Goal: Transaction & Acquisition: Purchase product/service

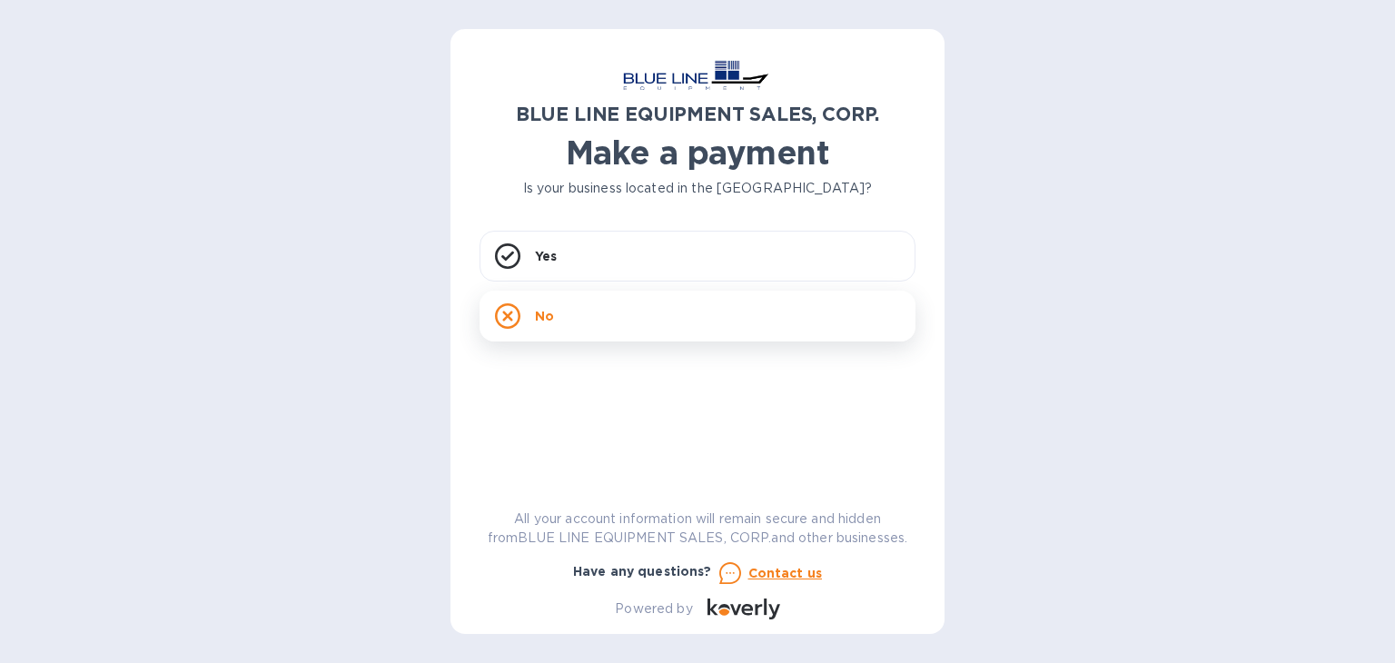
click at [556, 316] on div "No" at bounding box center [698, 316] width 436 height 51
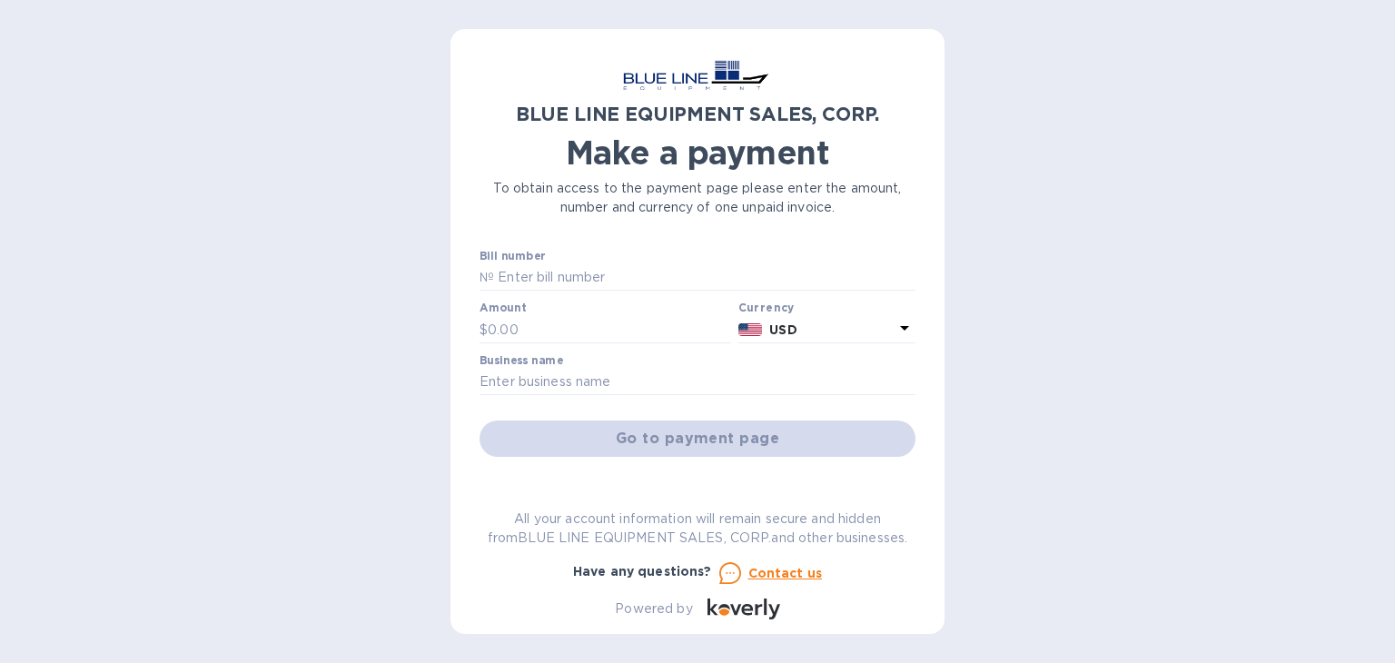
click at [556, 316] on input "text" at bounding box center [609, 329] width 243 height 27
click at [559, 266] on input "text" at bounding box center [704, 277] width 421 height 27
paste input "O43251006887"
type input "O43251006887"
click at [487, 329] on p "$" at bounding box center [484, 330] width 8 height 19
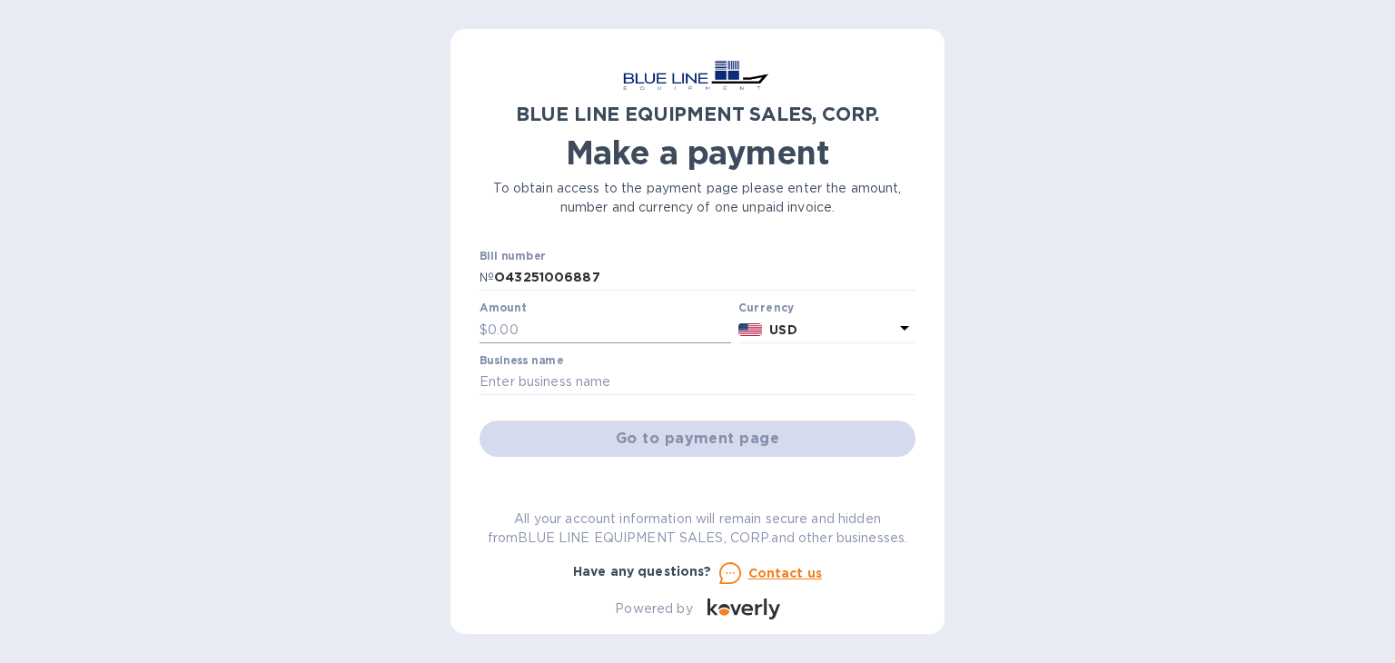
click at [480, 321] on p "$" at bounding box center [484, 330] width 8 height 19
click at [493, 332] on input "text" at bounding box center [609, 329] width 243 height 27
type input "2,500.00"
click at [537, 377] on input "text" at bounding box center [698, 382] width 436 height 27
type input "."
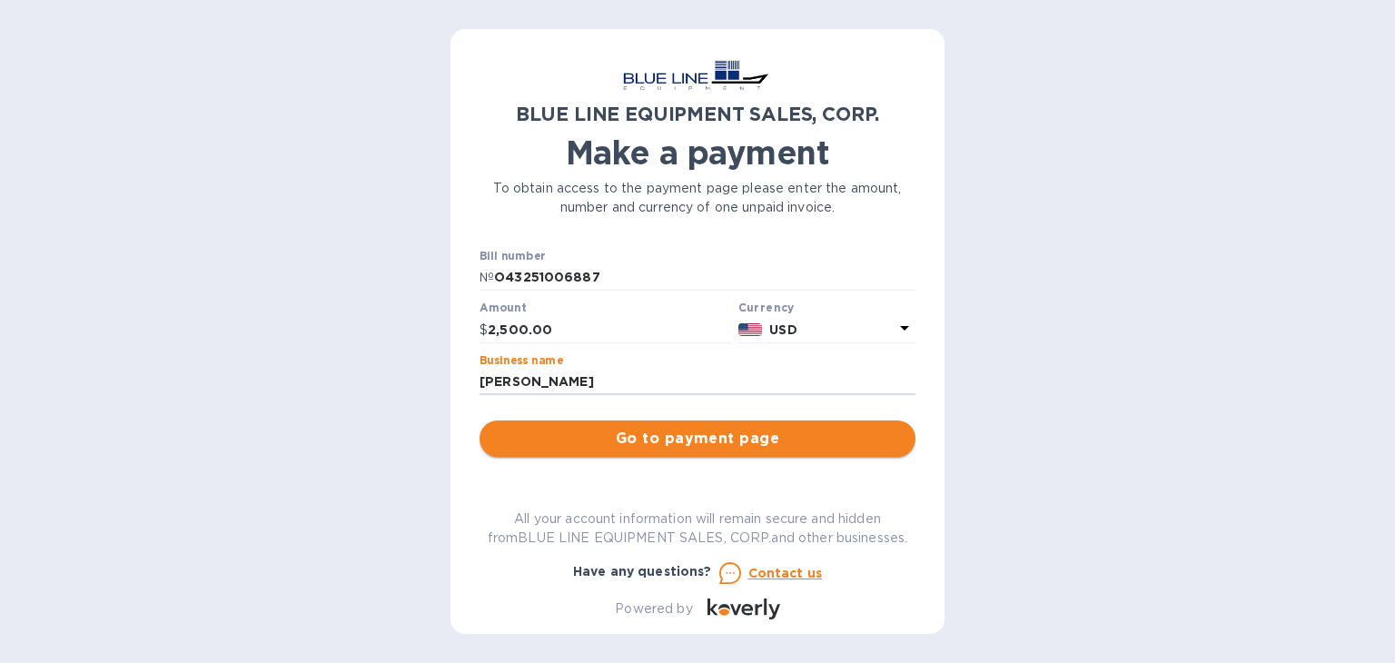
type input "[PERSON_NAME]"
click at [776, 449] on span "Go to payment page" at bounding box center [697, 439] width 407 height 22
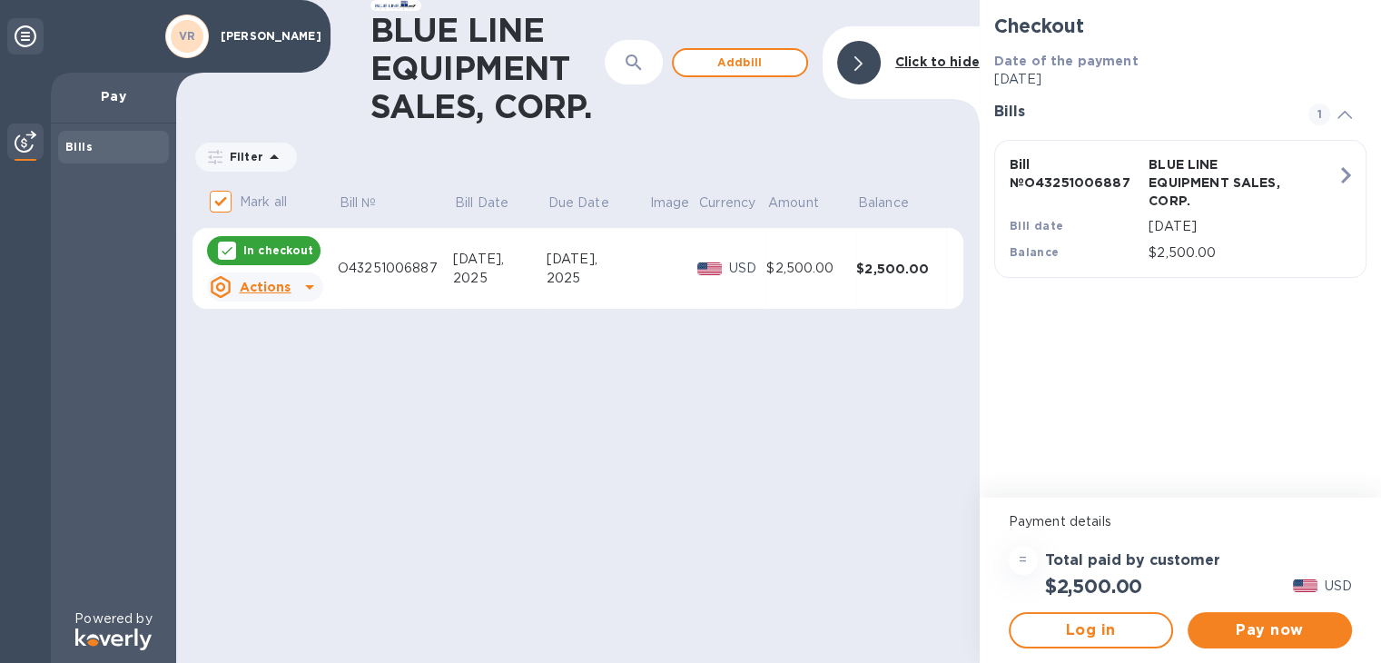
drag, startPoint x: 1290, startPoint y: 645, endPoint x: 1301, endPoint y: 421, distance: 223.7
click at [1301, 421] on div "Checkout Date of the payment [DATE] Bills 1 Bill № O43251006887 BLUE LINE EQUIP…" at bounding box center [1180, 249] width 401 height 498
click at [1210, 642] on button "Pay now" at bounding box center [1270, 630] width 164 height 36
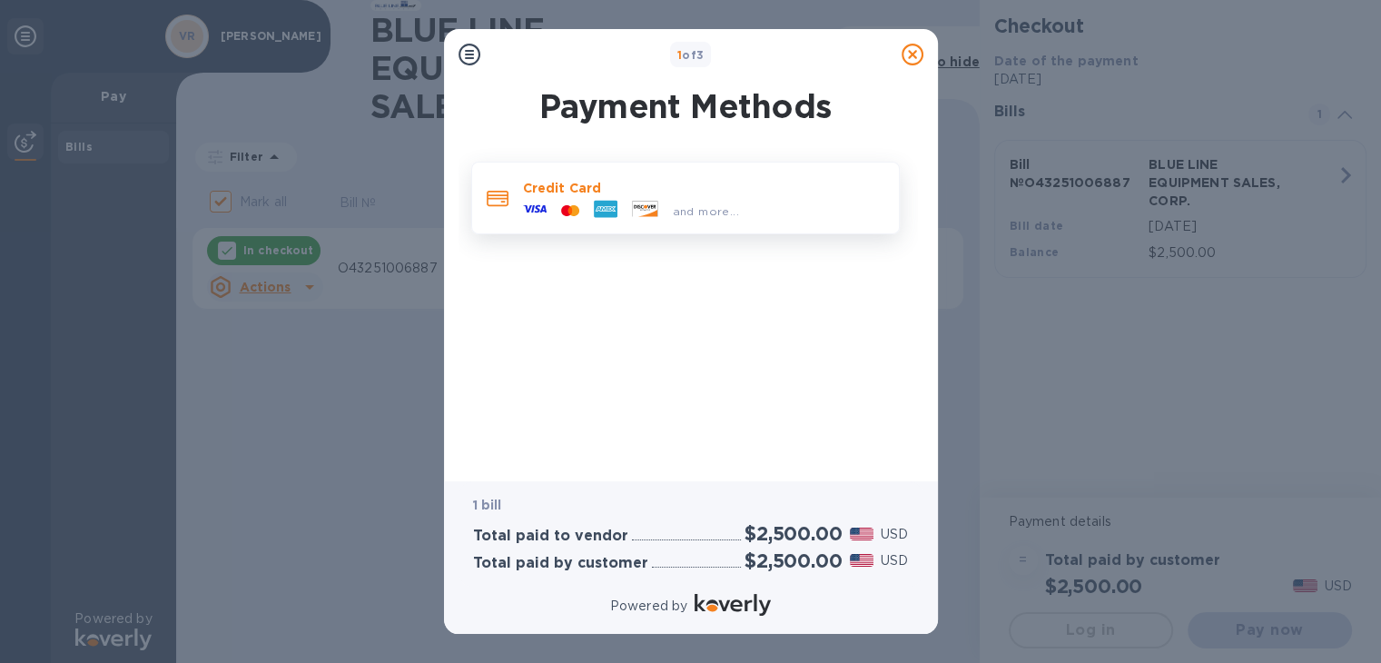
click at [538, 204] on icon at bounding box center [535, 209] width 24 height 24
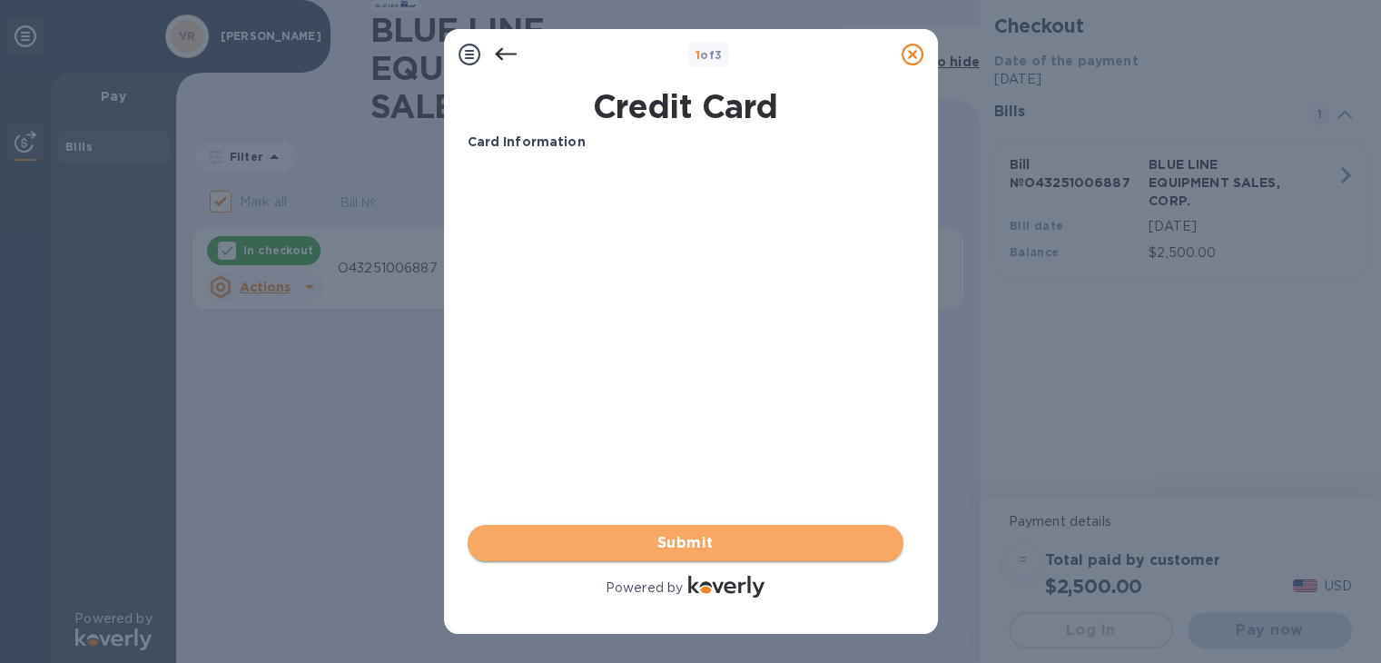
click at [580, 535] on span "Submit" at bounding box center [685, 543] width 407 height 22
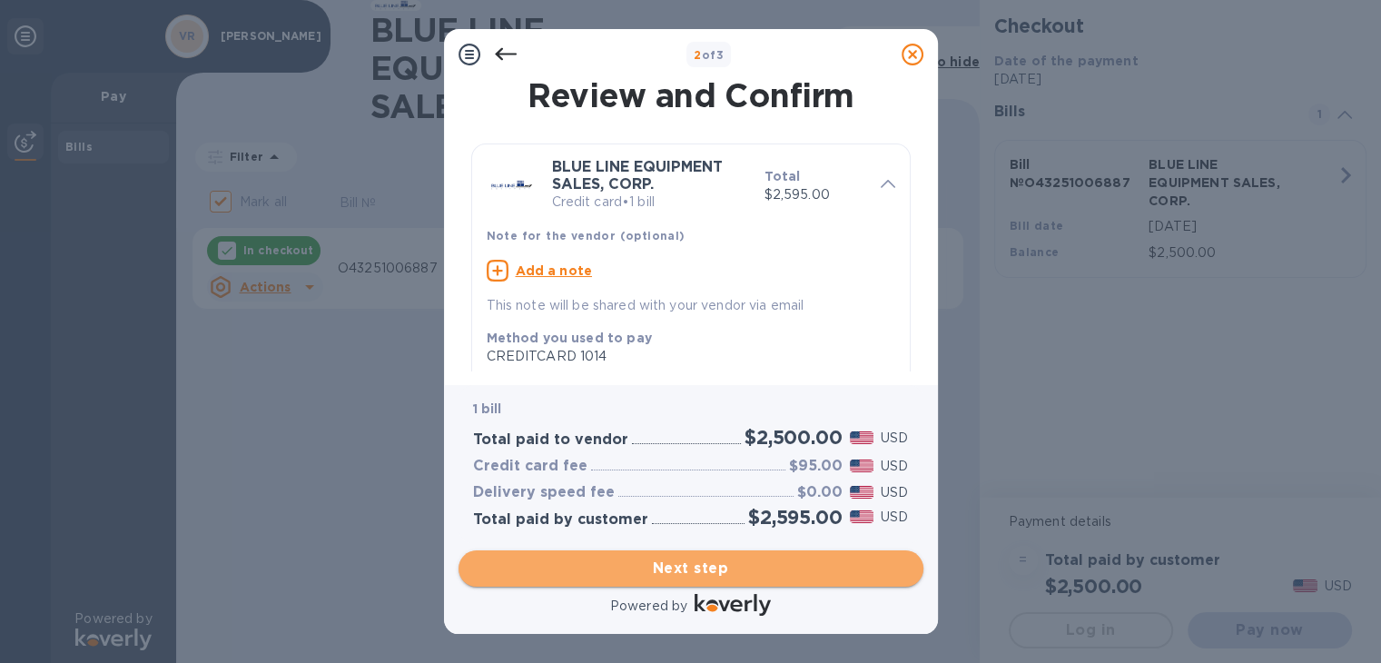
click at [747, 555] on button "Next step" at bounding box center [691, 568] width 465 height 36
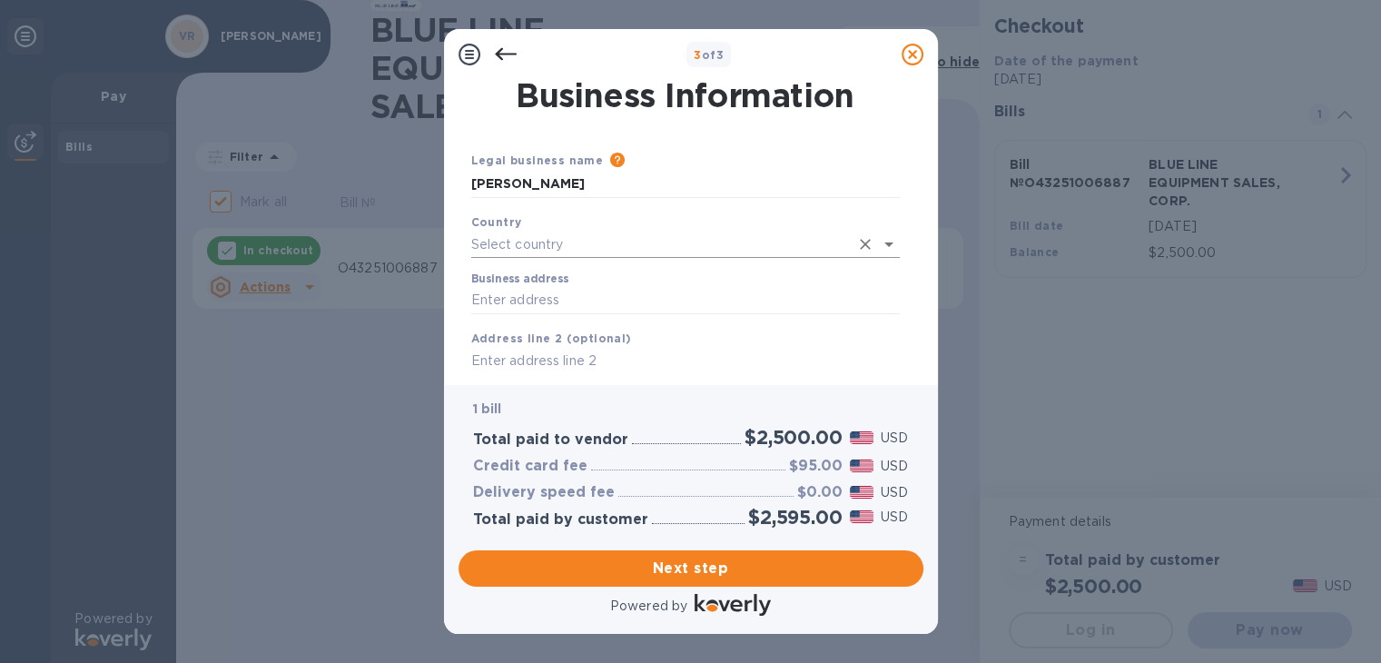
click at [898, 251] on icon "Open" at bounding box center [889, 244] width 22 height 22
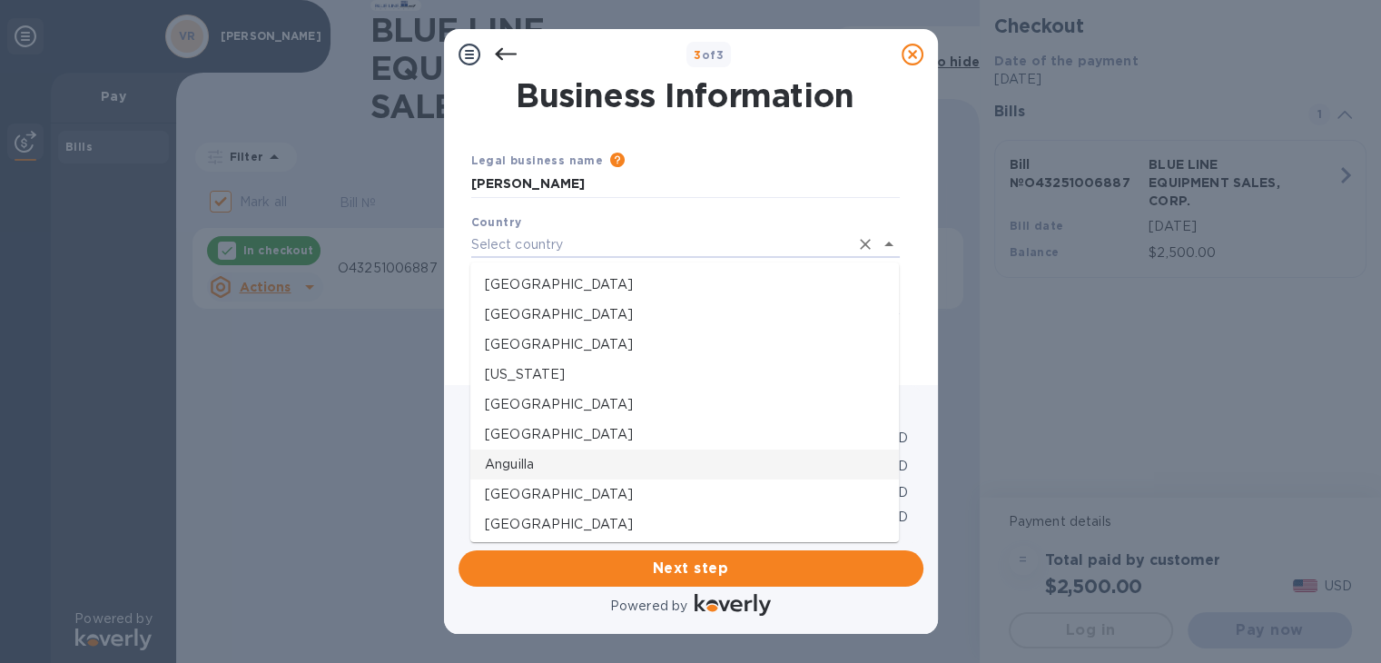
click at [680, 451] on li "Anguilla" at bounding box center [684, 465] width 429 height 30
type input "Anguilla"
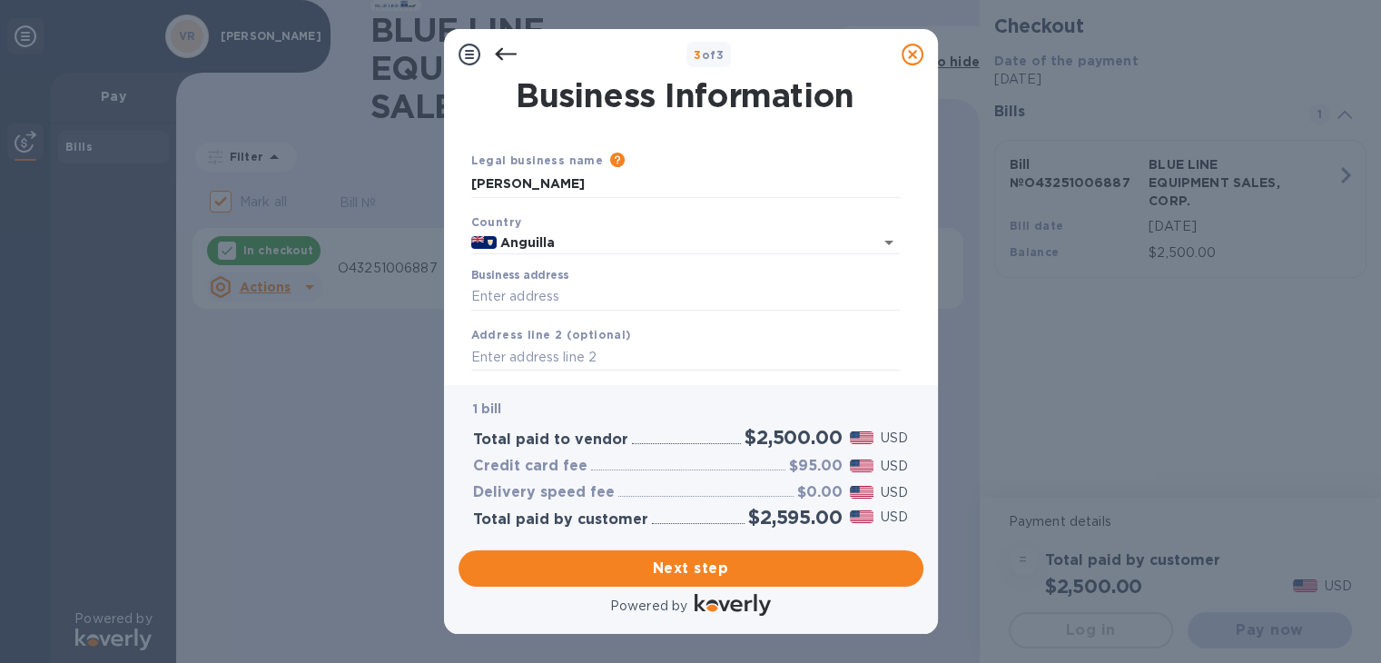
click at [640, 282] on div "Business address" at bounding box center [685, 290] width 429 height 42
click at [638, 299] on input "Business address" at bounding box center [685, 296] width 429 height 27
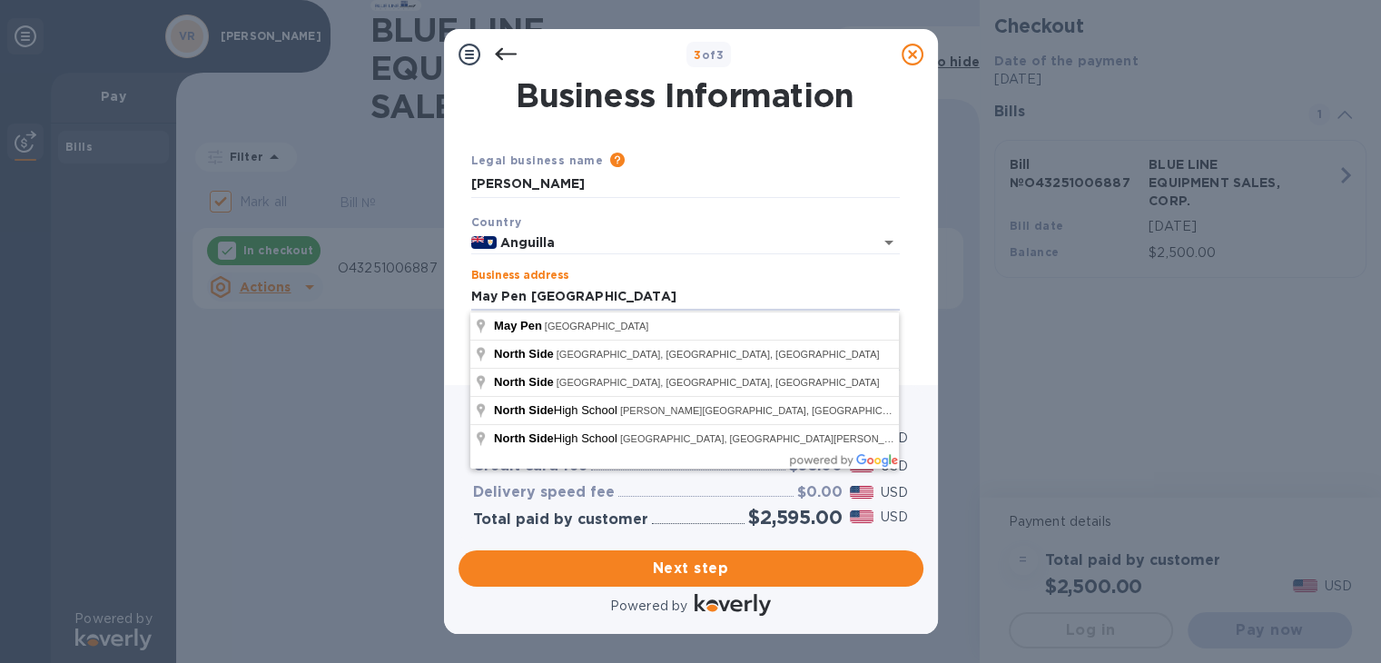
drag, startPoint x: 615, startPoint y: 297, endPoint x: 443, endPoint y: 279, distance: 172.6
click at [444, 279] on div "Business Information Legal business name Please provide the legal name that app…" at bounding box center [691, 232] width 494 height 305
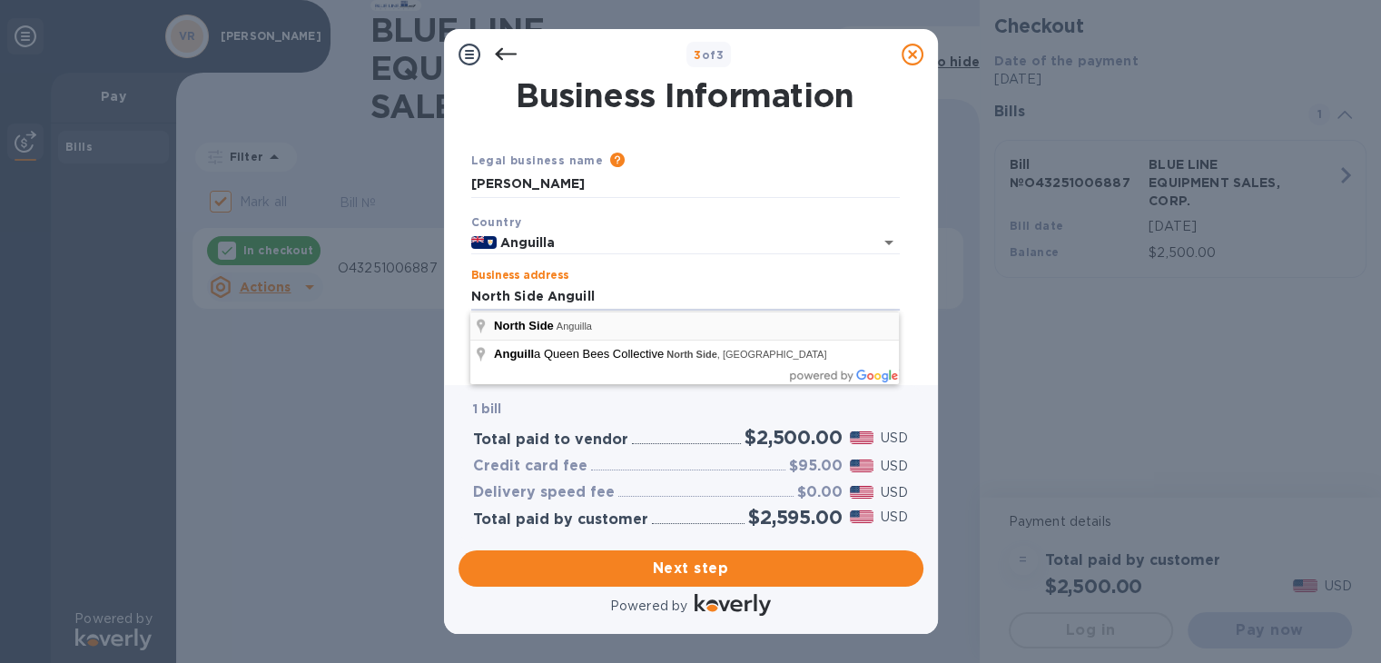
type input "North Side"
type input "2640"
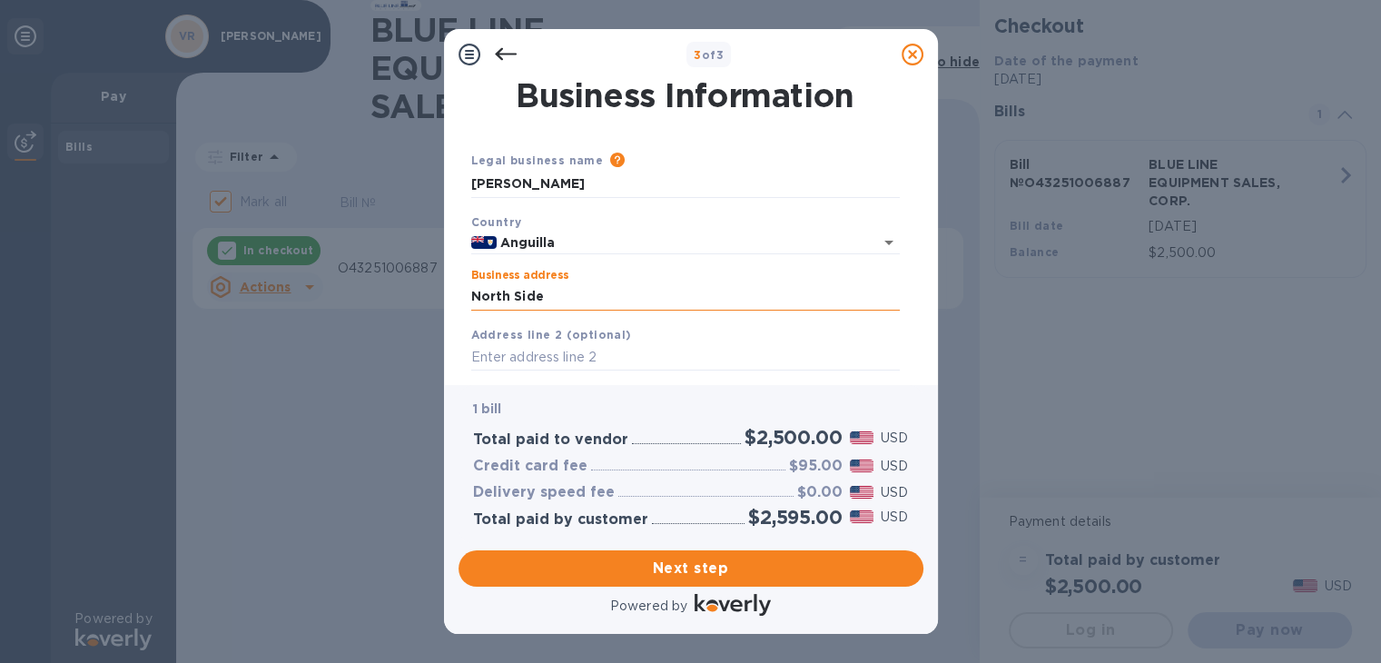
click at [571, 299] on input "North Side" at bounding box center [685, 296] width 429 height 27
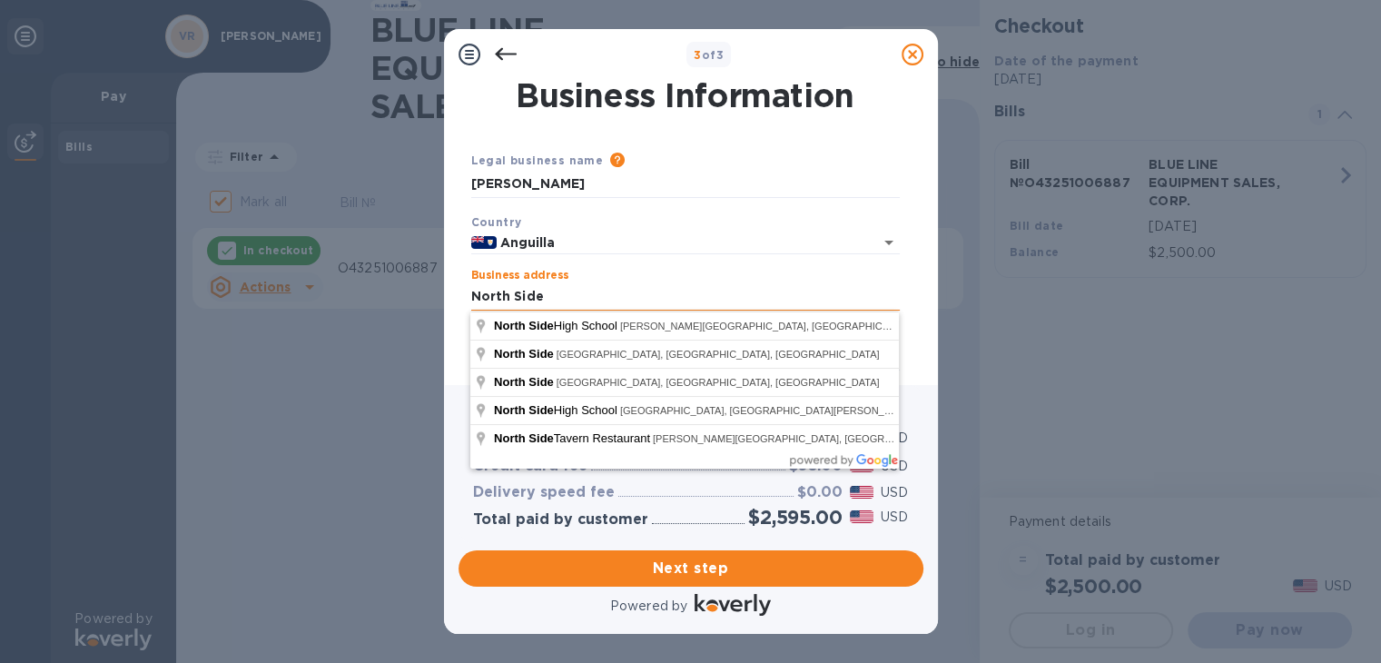
click at [581, 305] on input "North Side" at bounding box center [685, 296] width 429 height 27
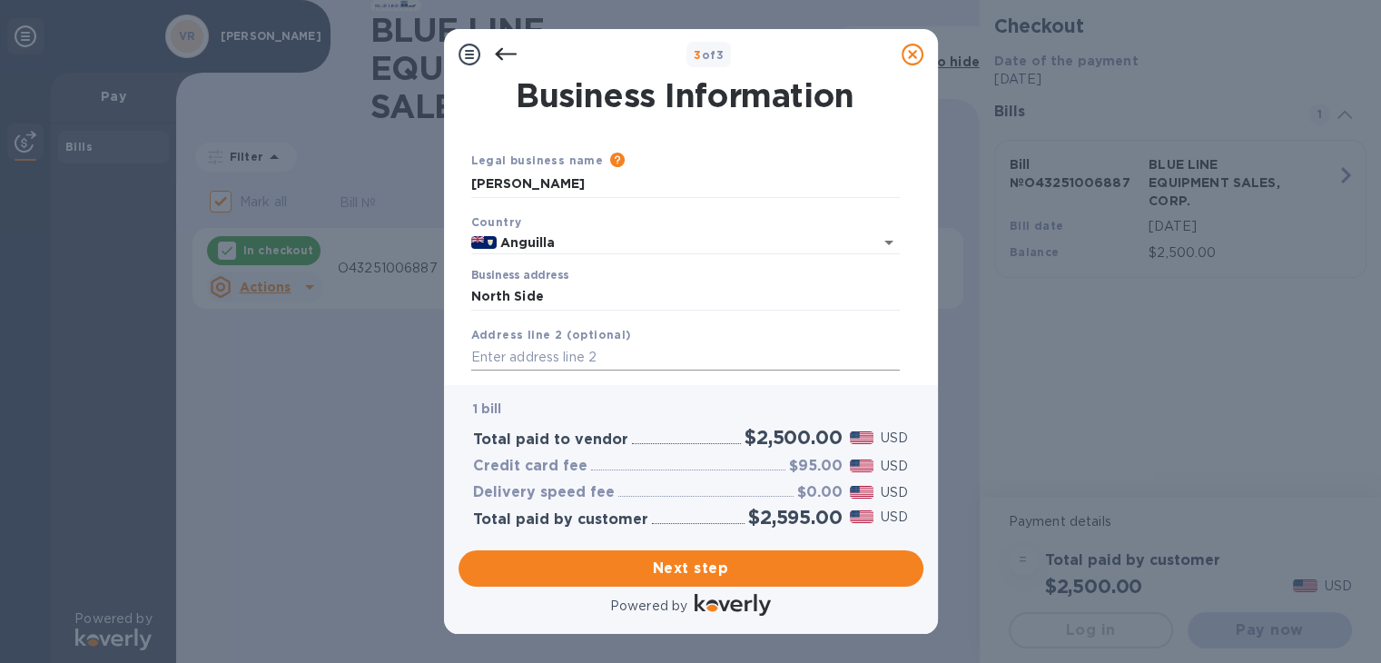
click at [542, 346] on input "text" at bounding box center [685, 357] width 429 height 27
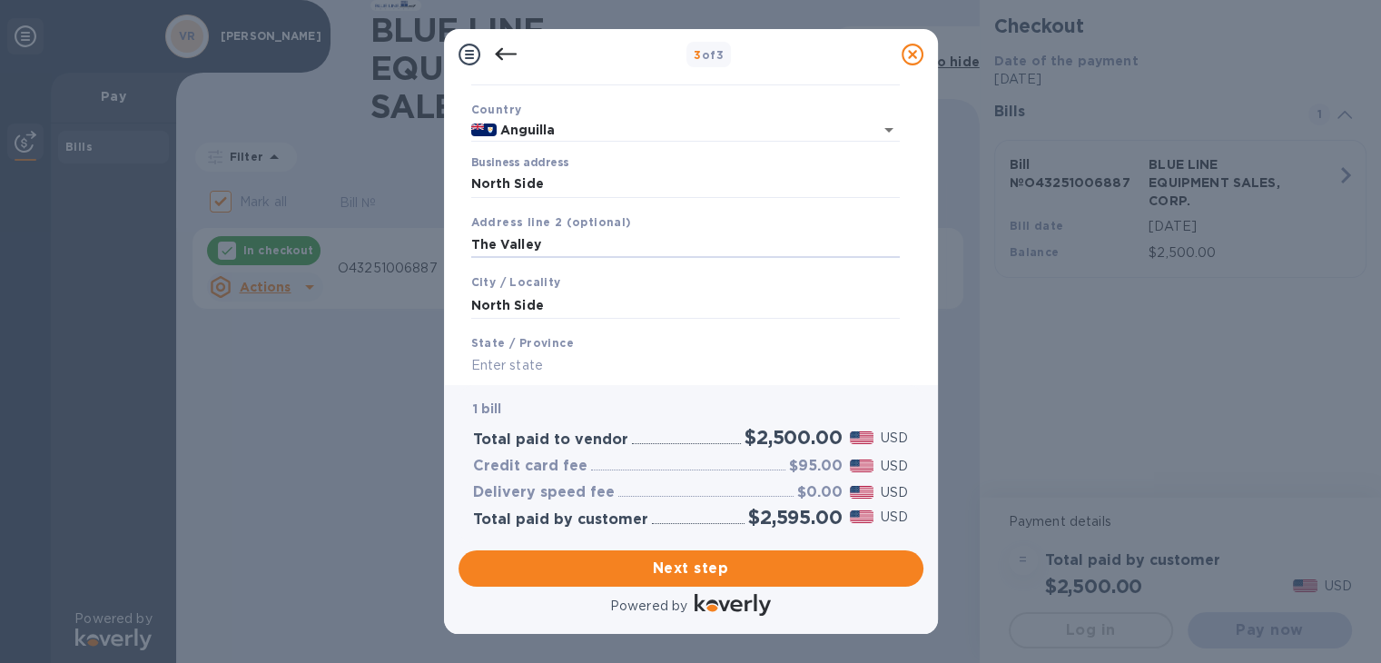
scroll to position [182, 0]
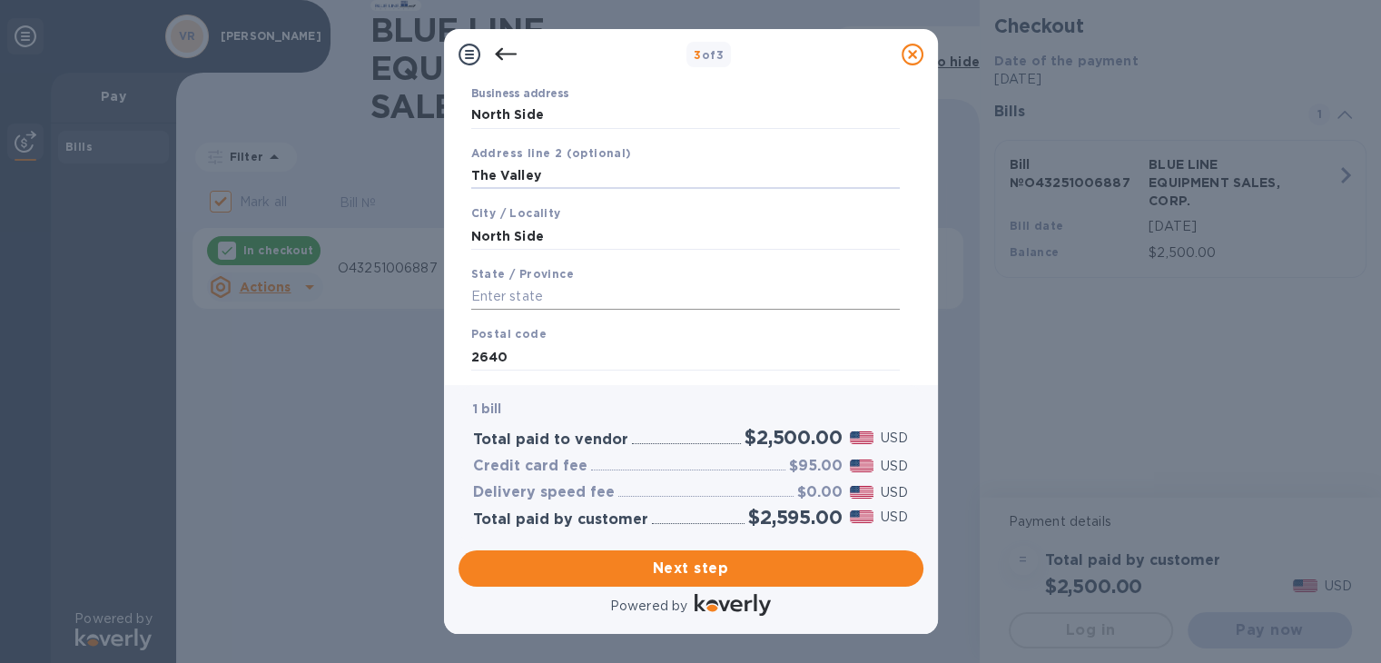
type input "The Valley"
click at [520, 300] on input "text" at bounding box center [685, 296] width 429 height 27
type input "The Valley"
drag, startPoint x: 550, startPoint y: 178, endPoint x: 450, endPoint y: 158, distance: 101.9
click at [450, 158] on div "Business Information Legal business name Please provide the legal name that app…" at bounding box center [691, 232] width 494 height 305
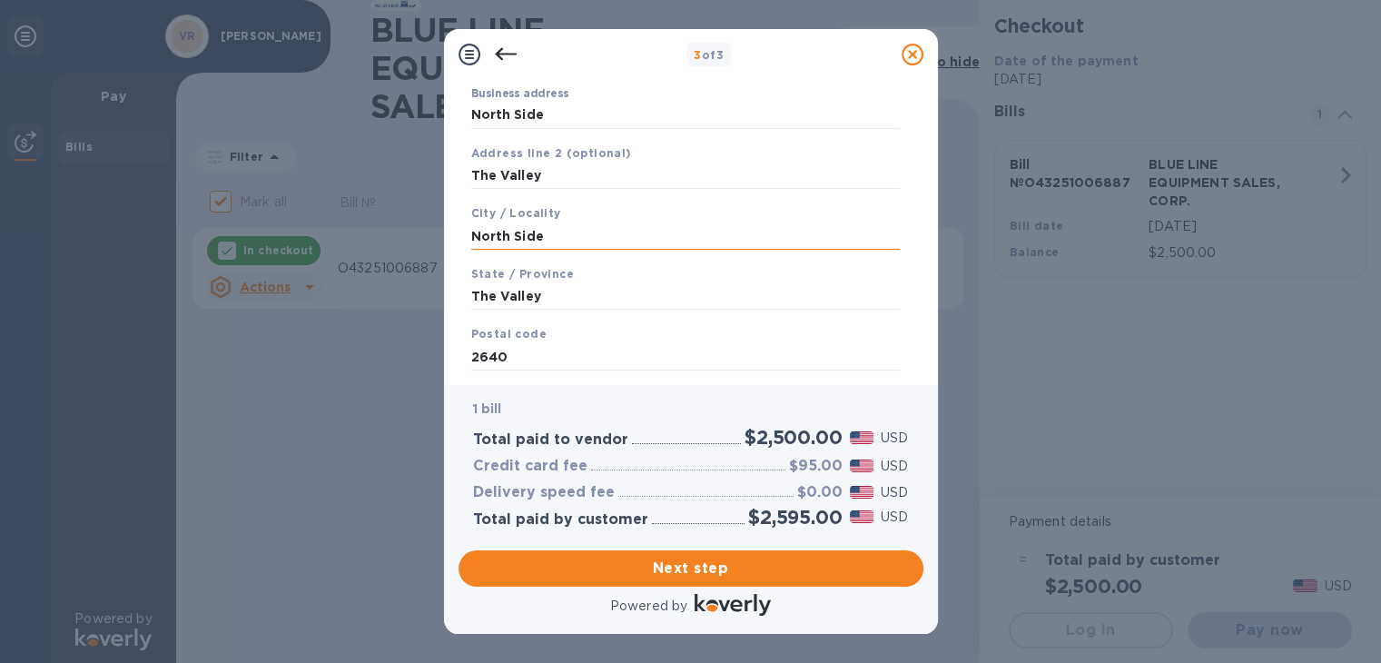
click at [543, 243] on input "North Side" at bounding box center [685, 236] width 429 height 27
drag, startPoint x: 545, startPoint y: 230, endPoint x: 457, endPoint y: 230, distance: 88.1
click at [457, 230] on div "Business Information Legal business name Please provide the legal name that app…" at bounding box center [691, 232] width 494 height 305
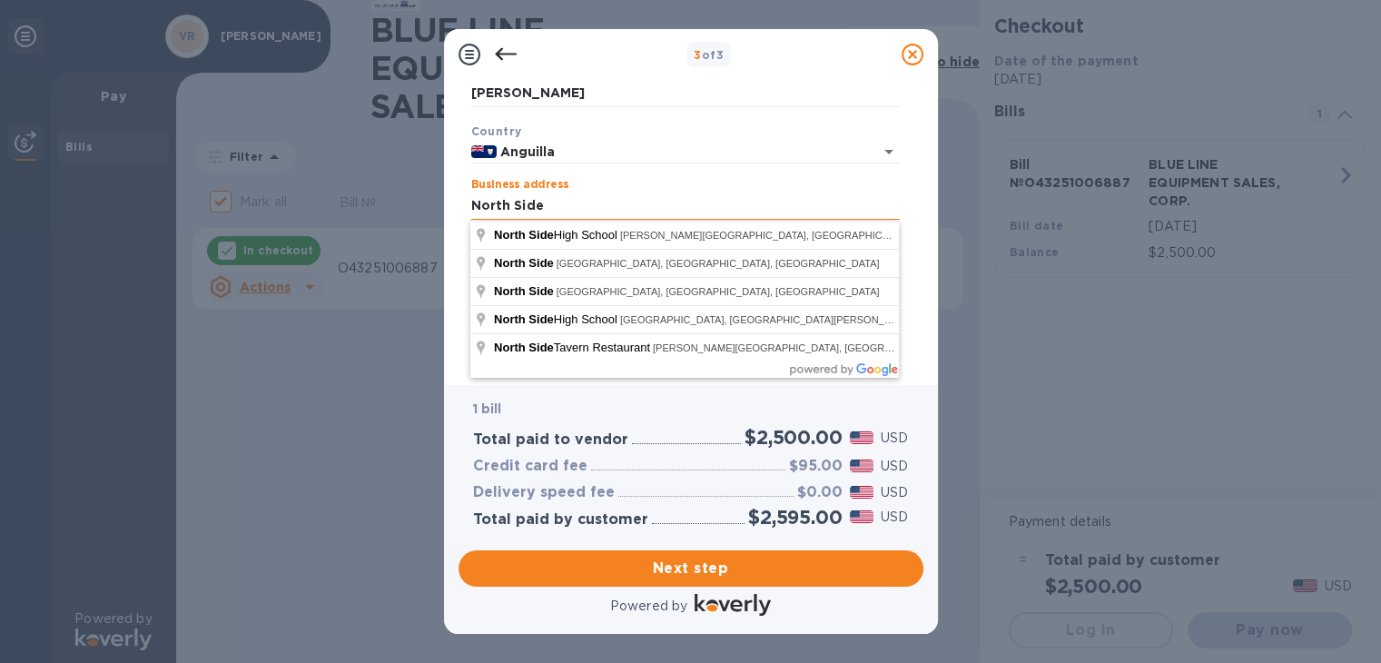
drag, startPoint x: 556, startPoint y: 210, endPoint x: 530, endPoint y: 203, distance: 26.2
click at [530, 203] on input "North Side" at bounding box center [685, 206] width 429 height 27
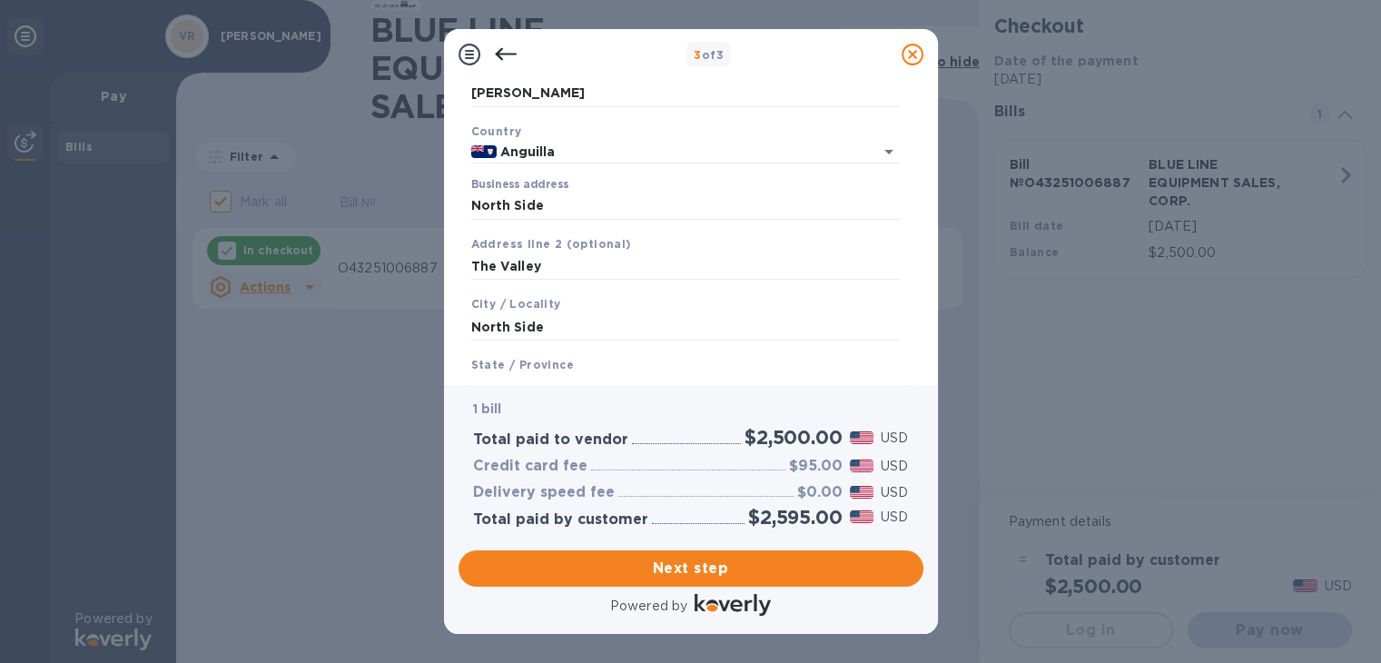
click at [607, 186] on div "Business address [GEOGRAPHIC_DATA]" at bounding box center [685, 199] width 429 height 42
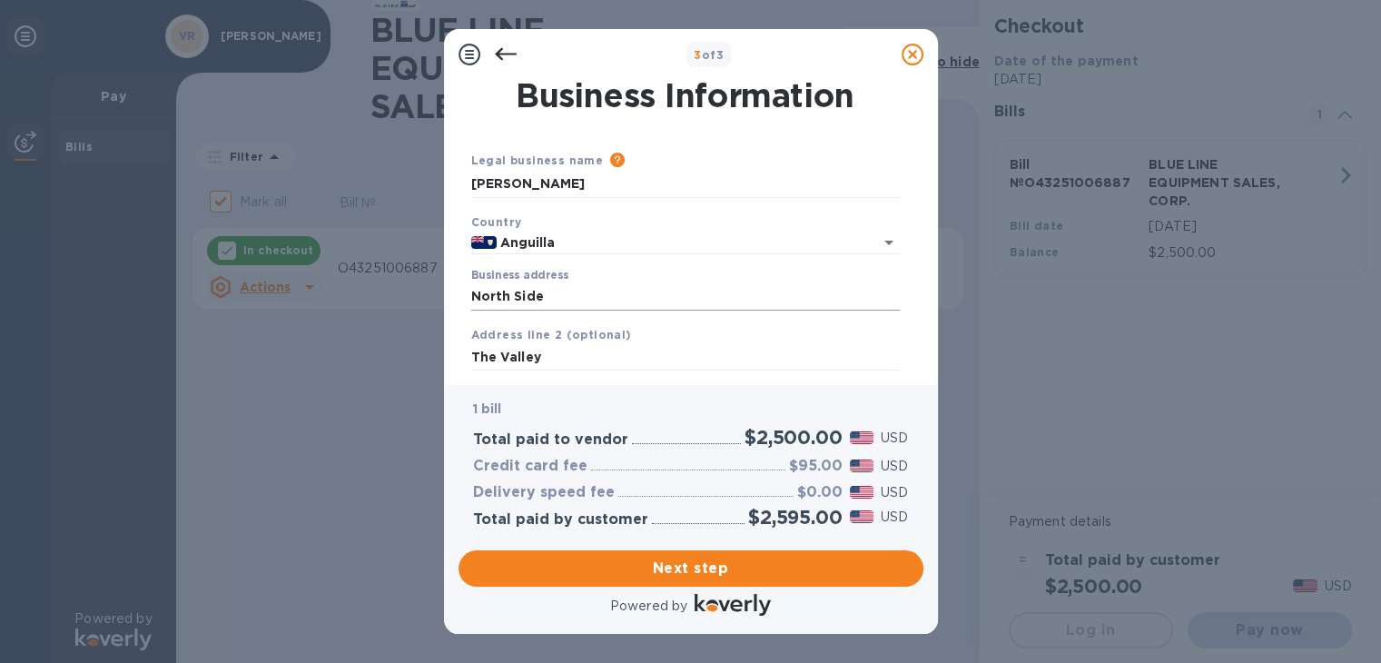
click at [541, 294] on input "North Side" at bounding box center [685, 296] width 429 height 27
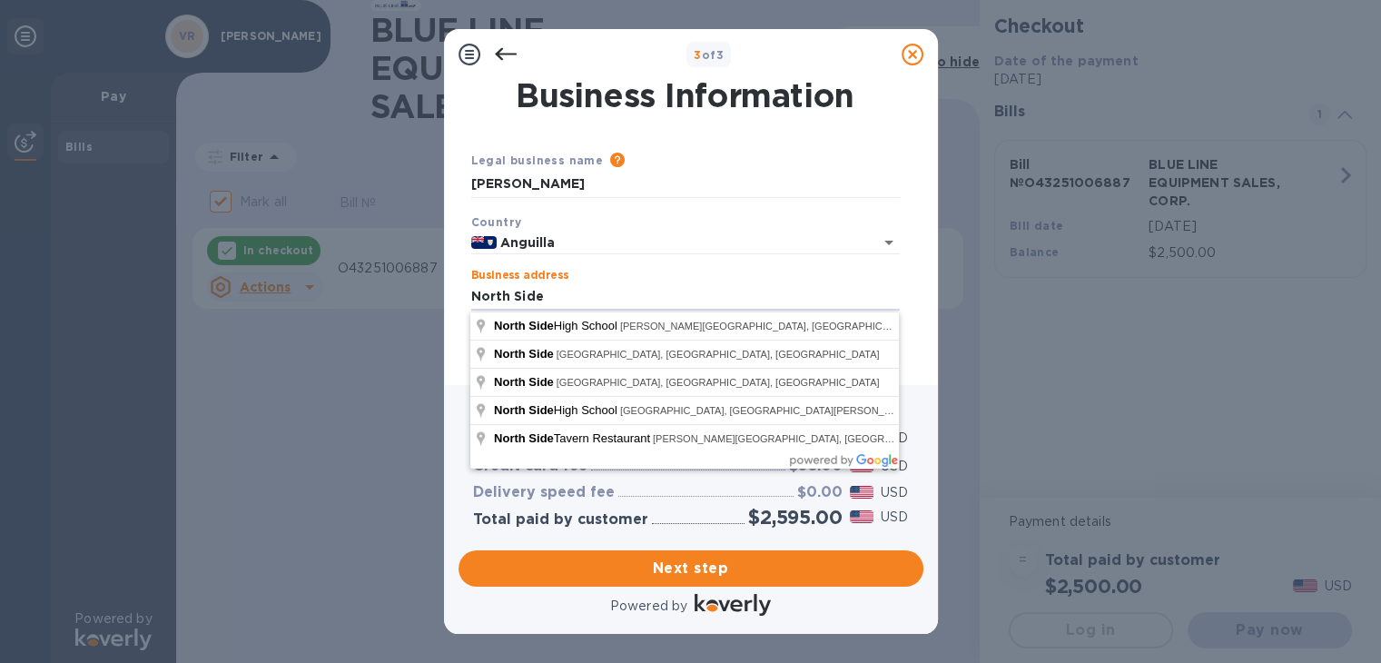
drag, startPoint x: 545, startPoint y: 295, endPoint x: 458, endPoint y: 279, distance: 88.7
click at [459, 279] on div "Business Information Legal business name Please provide the legal name that app…" at bounding box center [691, 225] width 465 height 291
click at [592, 299] on input "North Side" at bounding box center [685, 296] width 429 height 27
click at [855, 287] on input "North Side" at bounding box center [685, 296] width 429 height 27
click at [631, 295] on input "North Side" at bounding box center [685, 296] width 429 height 27
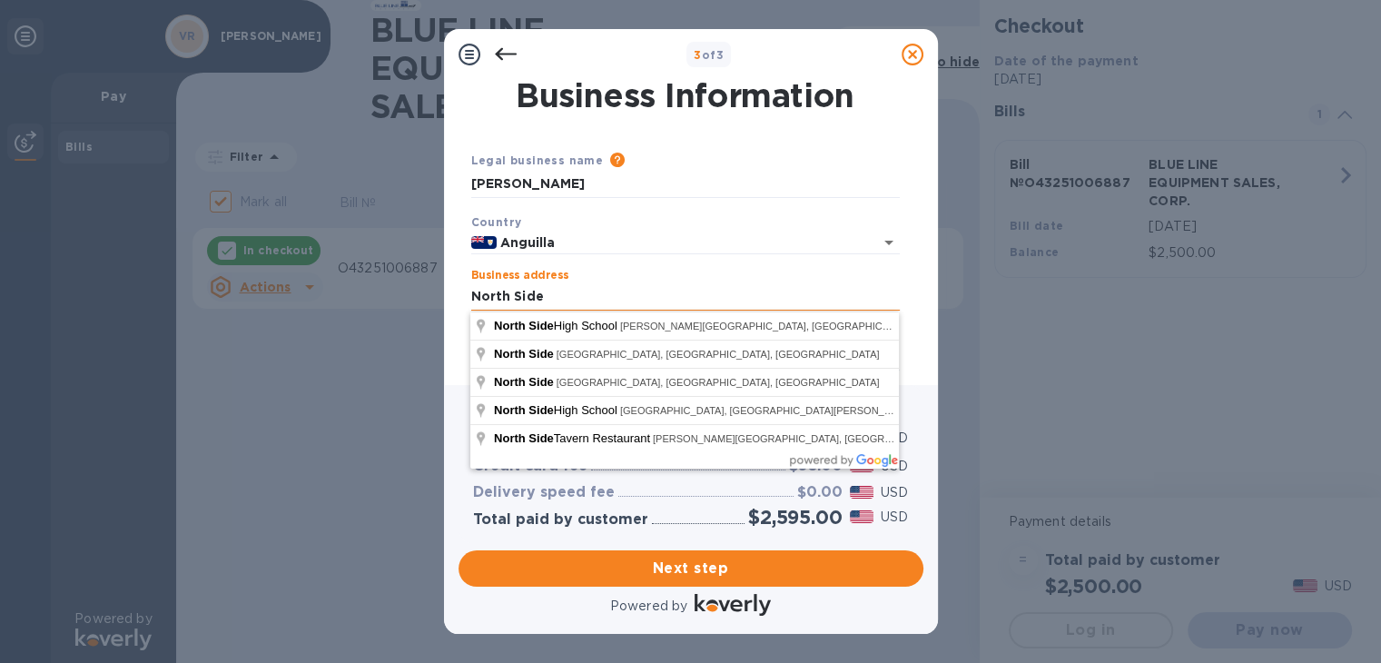
click at [652, 288] on input "North Side" at bounding box center [685, 296] width 429 height 27
click at [580, 286] on input "North Side" at bounding box center [685, 296] width 429 height 27
click at [603, 298] on input "North Side" at bounding box center [685, 296] width 429 height 27
drag, startPoint x: 554, startPoint y: 298, endPoint x: 449, endPoint y: 261, distance: 111.7
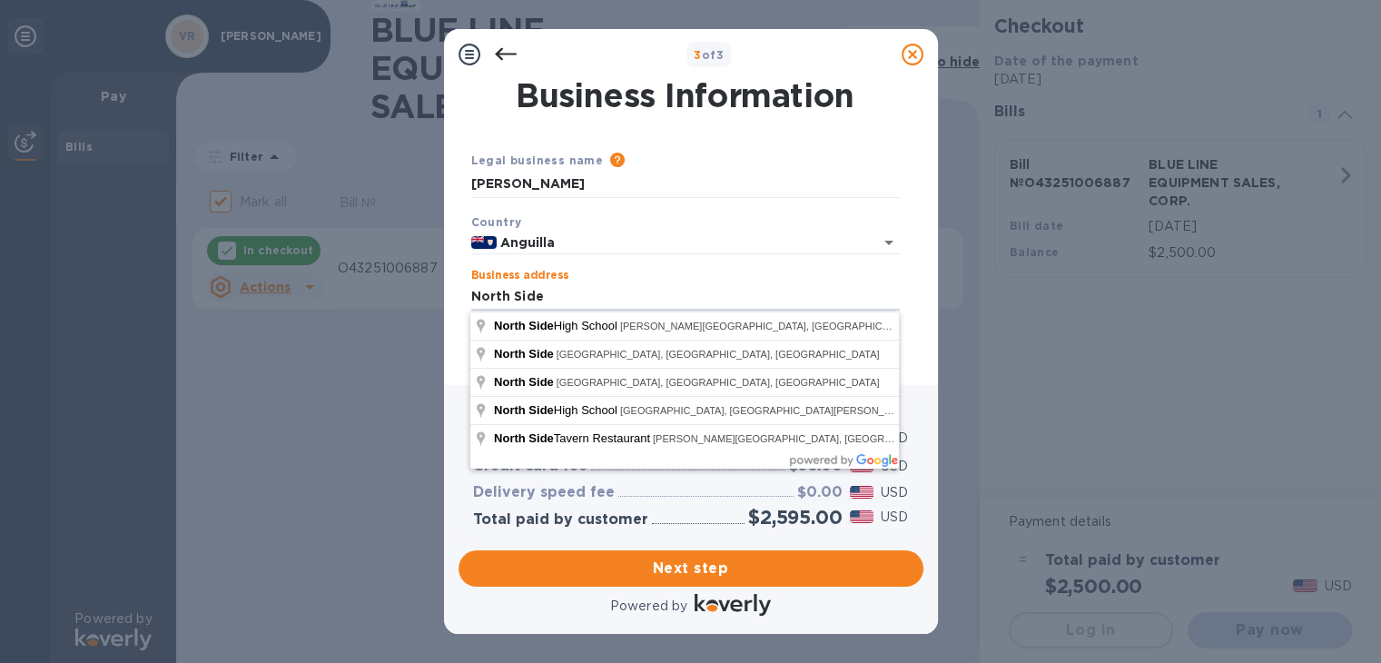
click at [449, 261] on div "Business Information Legal business name Please provide the legal name that app…" at bounding box center [691, 232] width 494 height 305
click at [607, 310] on input "North Side" at bounding box center [685, 296] width 429 height 27
drag, startPoint x: 555, startPoint y: 292, endPoint x: 437, endPoint y: 256, distance: 123.3
click at [440, 252] on div "3 of 3 Business Information Legal business name Please provide the legal name t…" at bounding box center [690, 331] width 1381 height 663
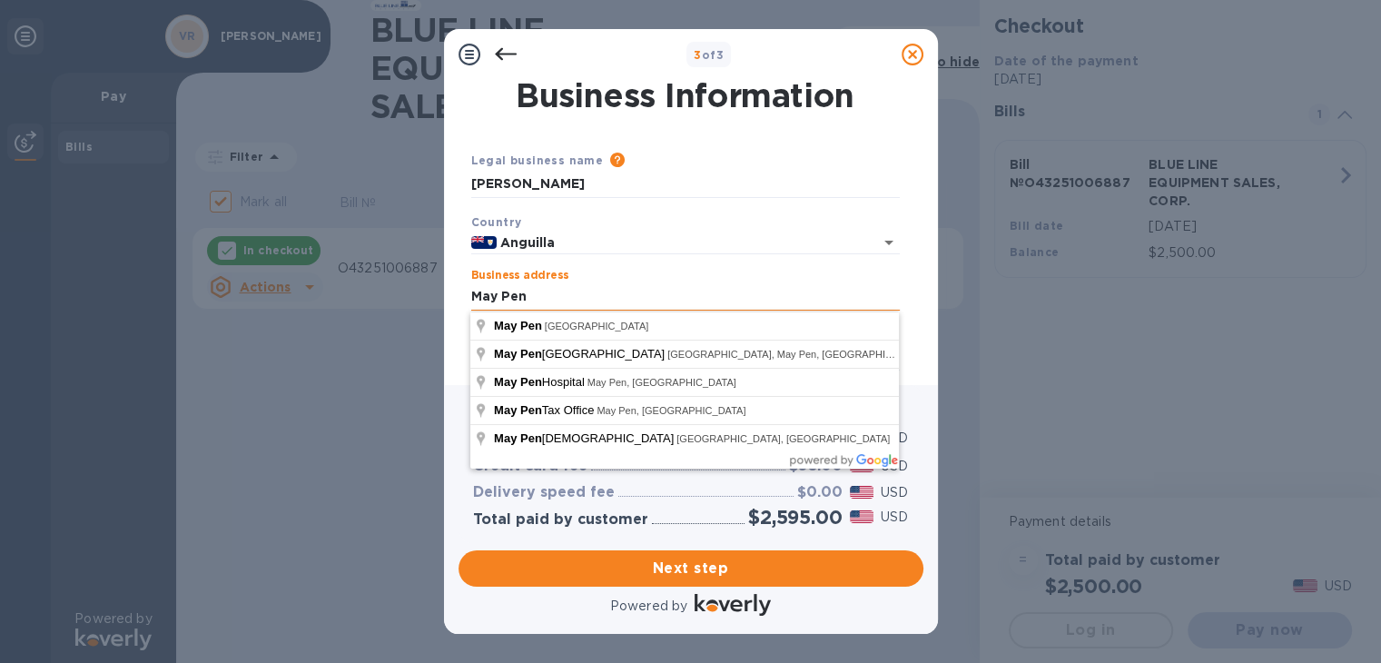
click at [593, 288] on input "May Pen" at bounding box center [685, 296] width 429 height 27
type input "May Pen"
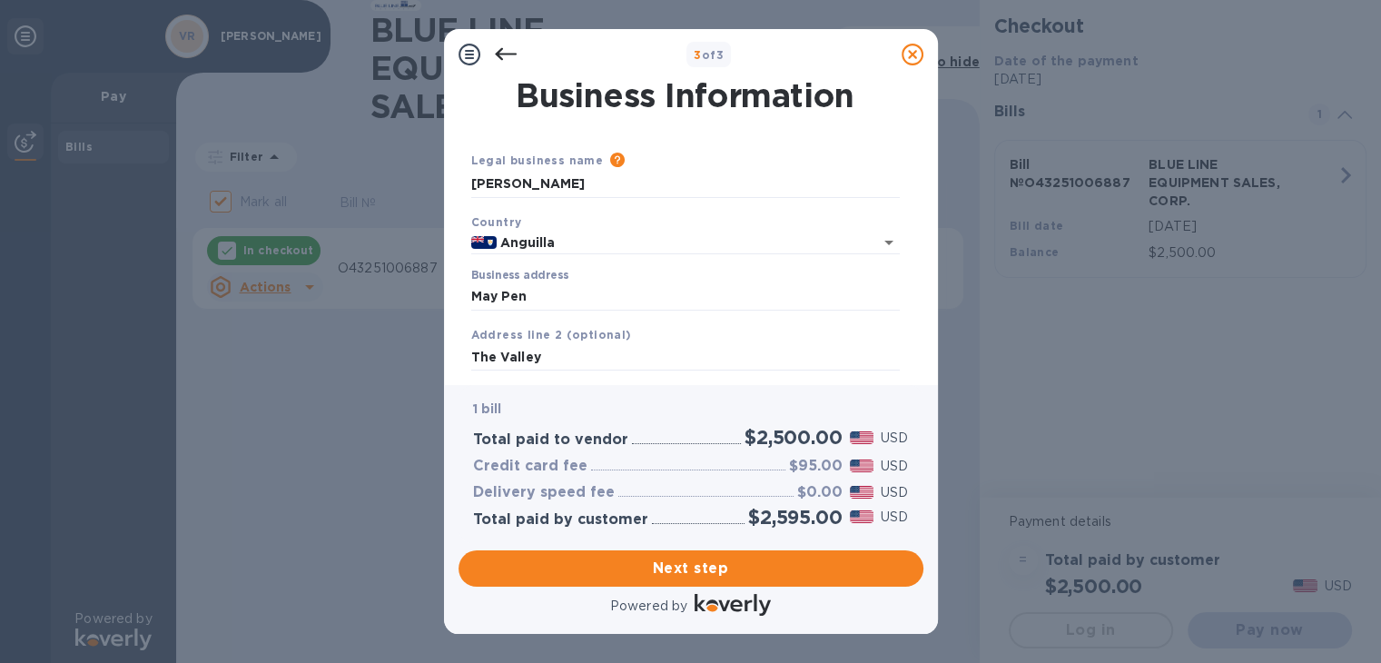
click at [447, 322] on div "Business Information Legal business name Please provide the legal name that app…" at bounding box center [691, 232] width 494 height 305
click at [552, 357] on input "The Valley" at bounding box center [685, 357] width 429 height 27
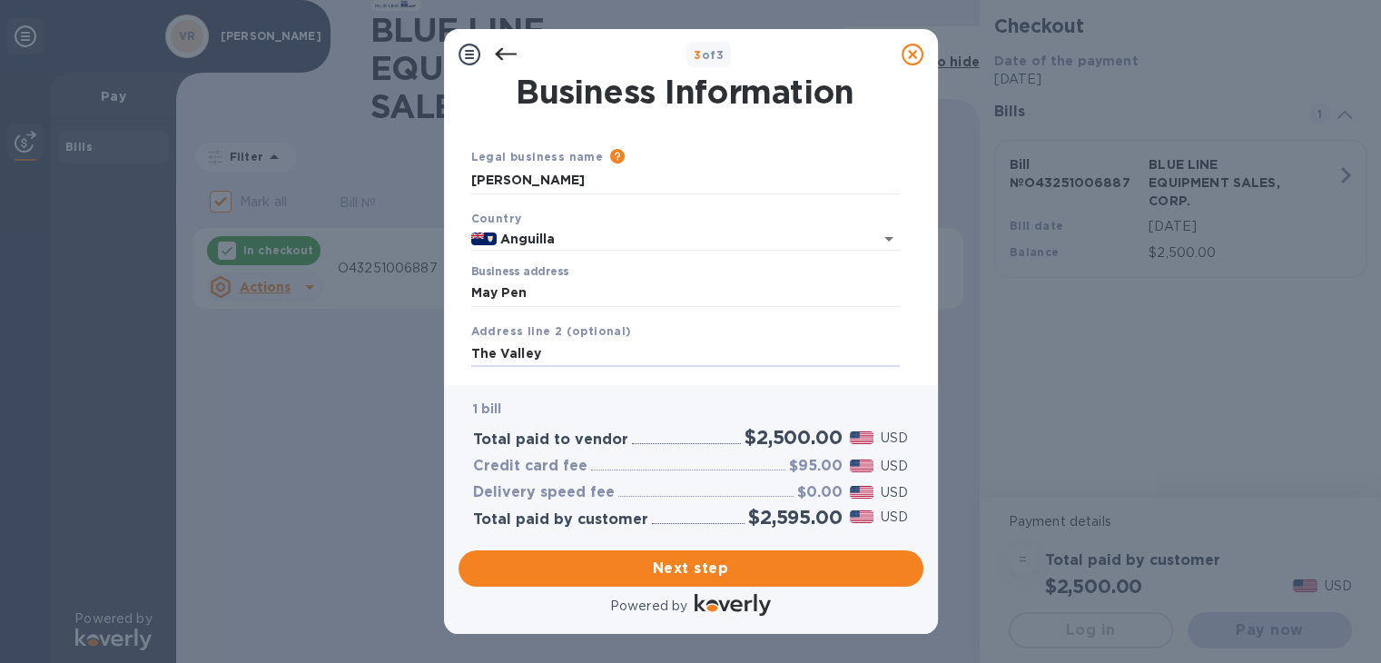
drag, startPoint x: 552, startPoint y: 357, endPoint x: 467, endPoint y: 354, distance: 85.4
click at [467, 354] on div "Address line 2 (optional) [GEOGRAPHIC_DATA]" at bounding box center [685, 344] width 443 height 61
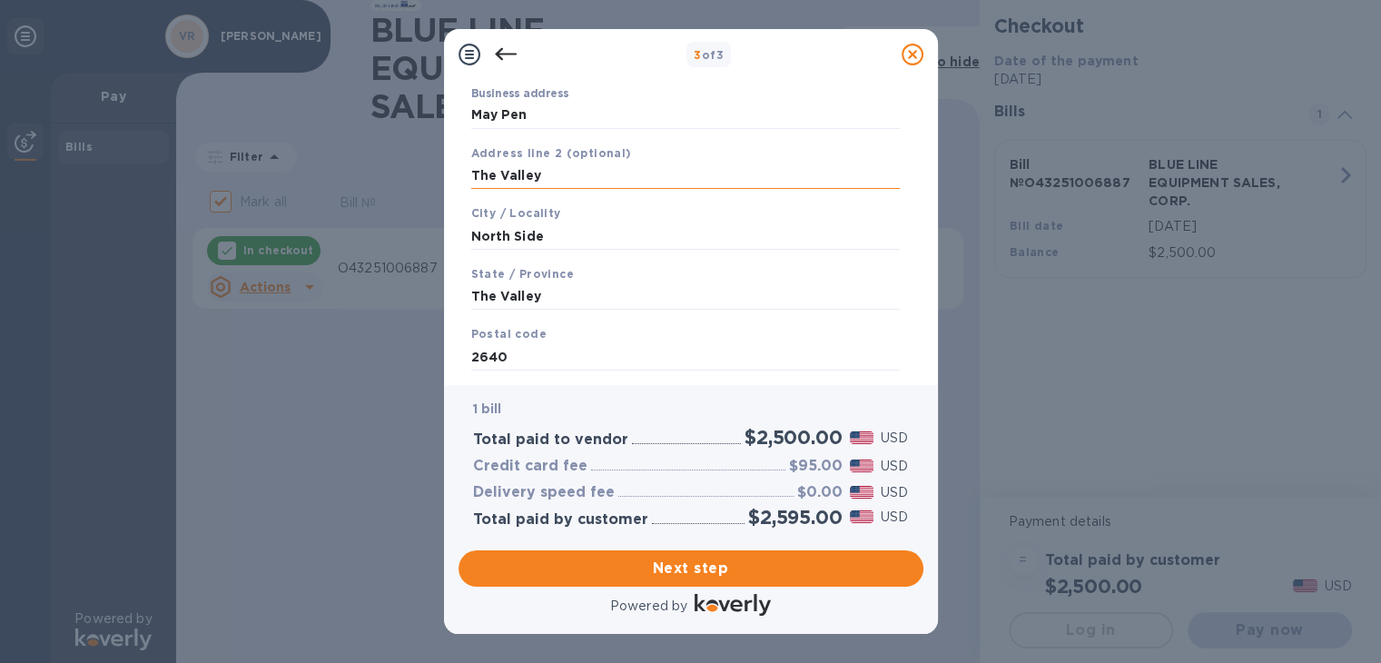
scroll to position [91, 0]
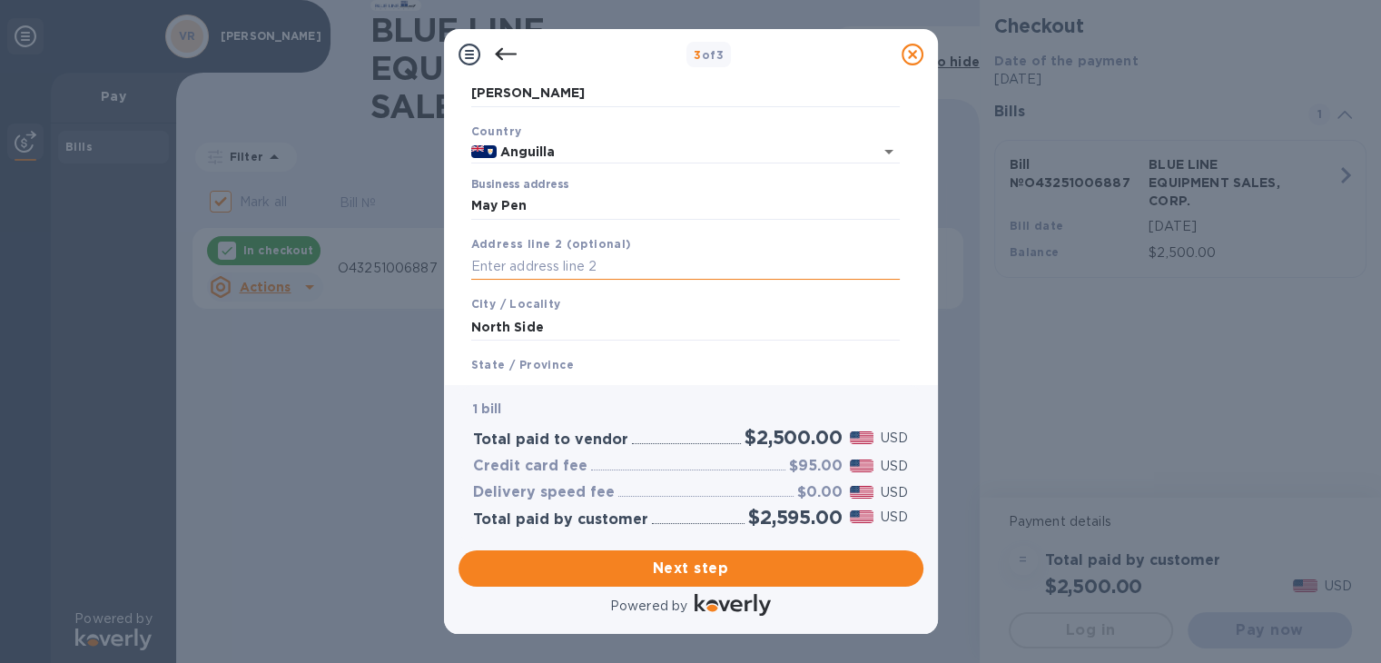
click at [524, 274] on input "text" at bounding box center [685, 266] width 429 height 27
type input "May Pen"
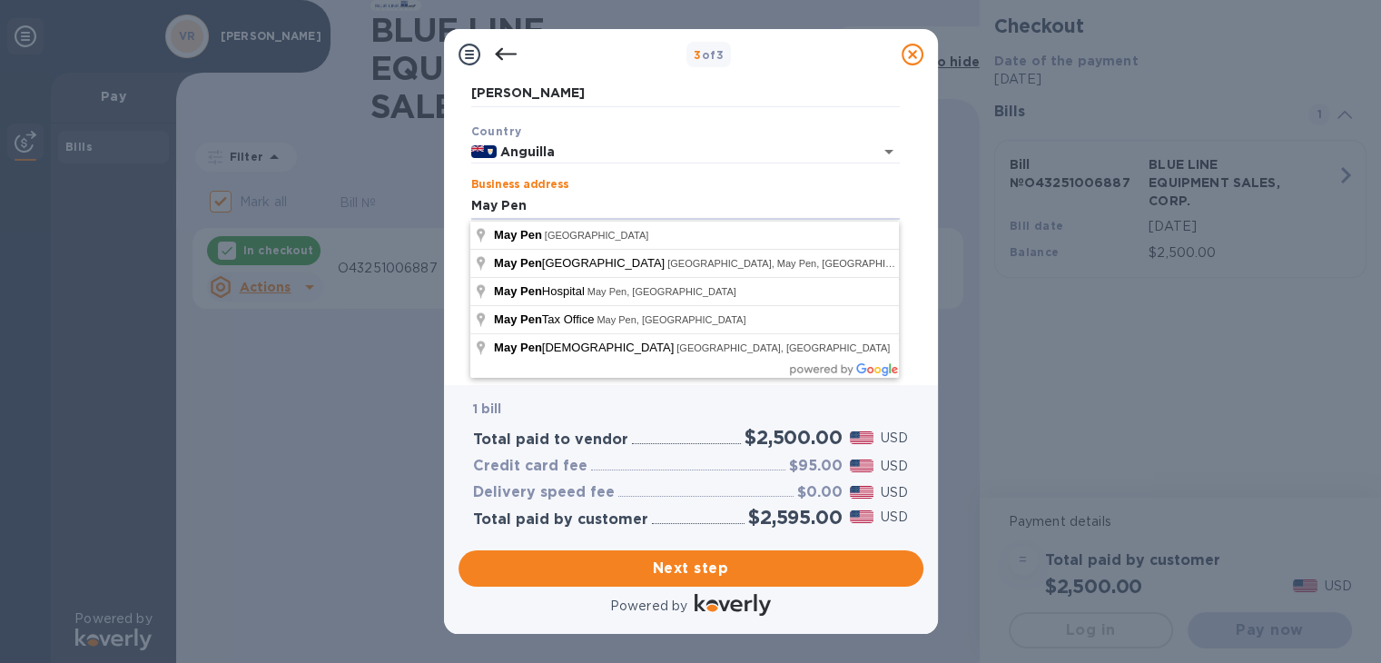
drag, startPoint x: 589, startPoint y: 199, endPoint x: 446, endPoint y: 179, distance: 144.0
click at [446, 179] on div "Business Information Legal business name Please provide the legal name that app…" at bounding box center [691, 232] width 494 height 305
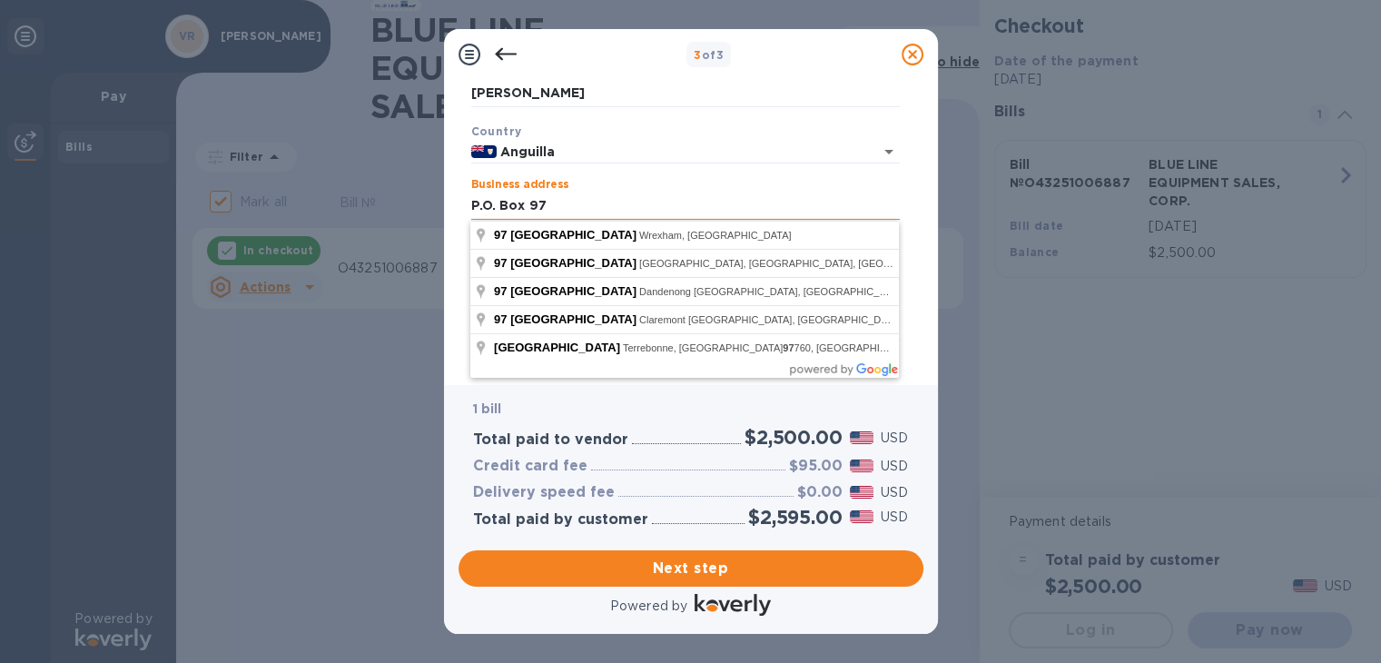
click at [679, 205] on input "P.O. Box 97" at bounding box center [685, 206] width 429 height 27
type input "P.O. Box 97"
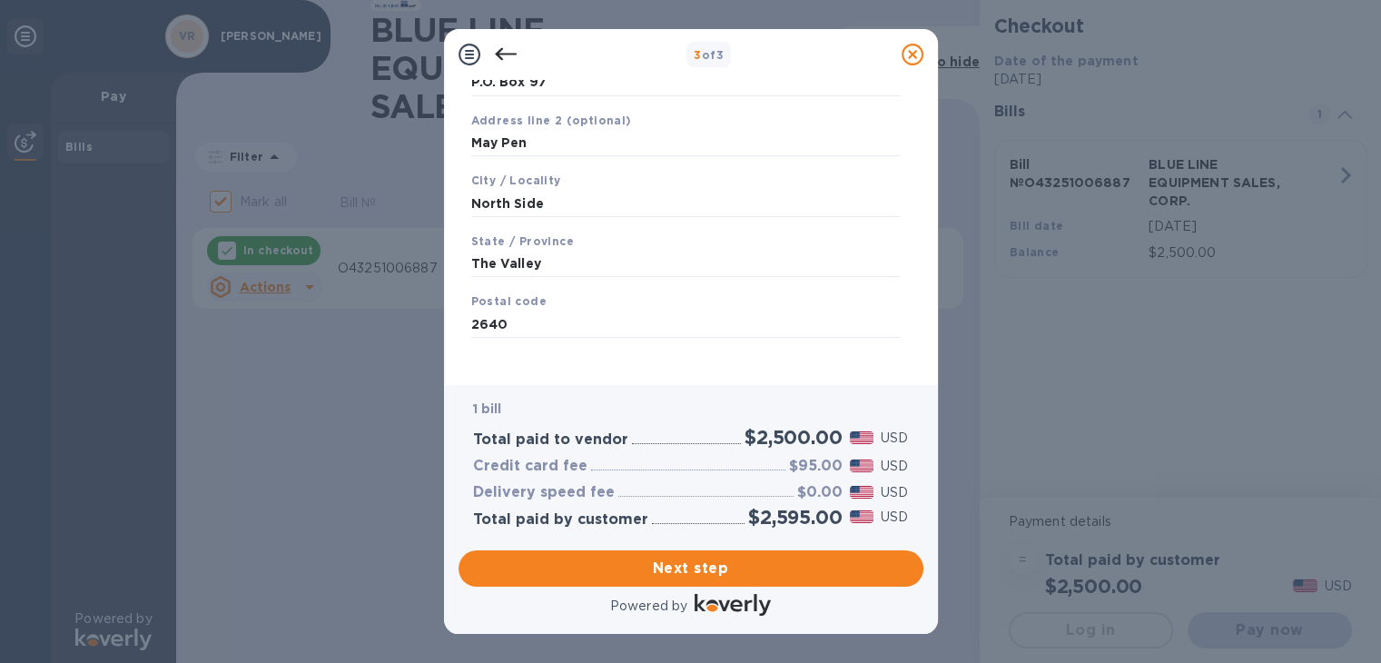
scroll to position [228, 0]
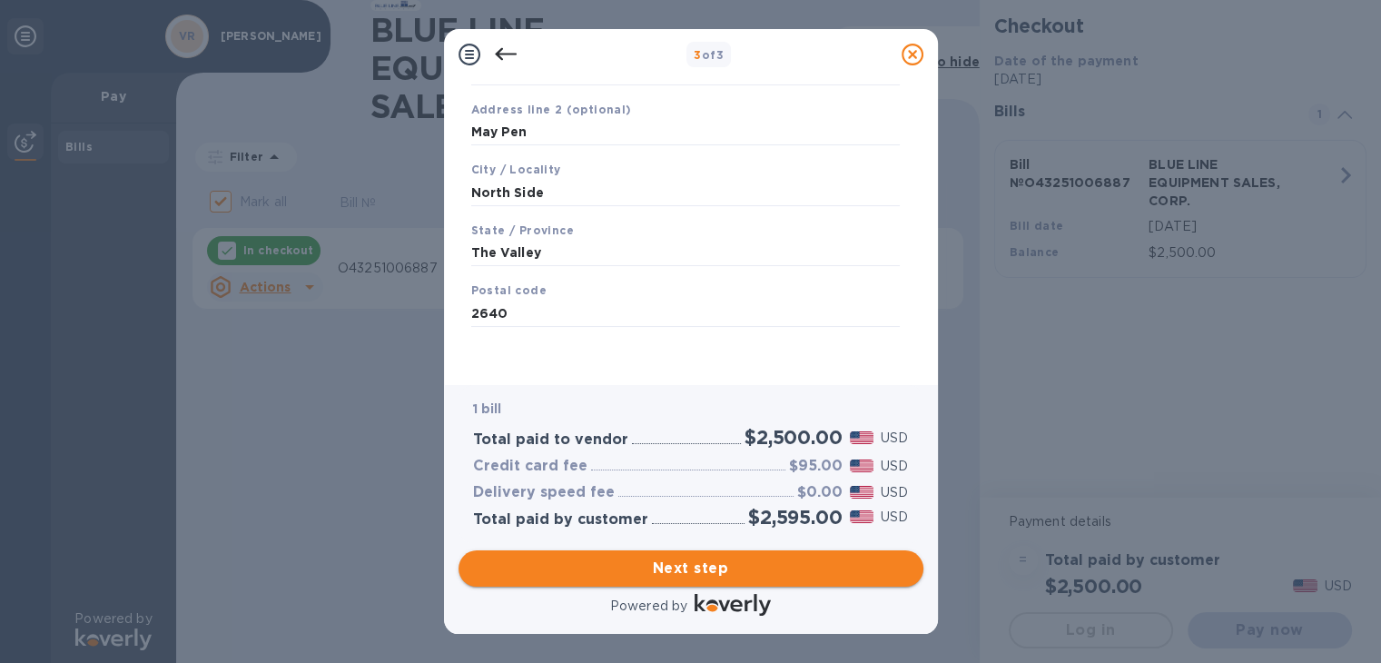
click at [748, 563] on span "Next step" at bounding box center [691, 569] width 436 height 22
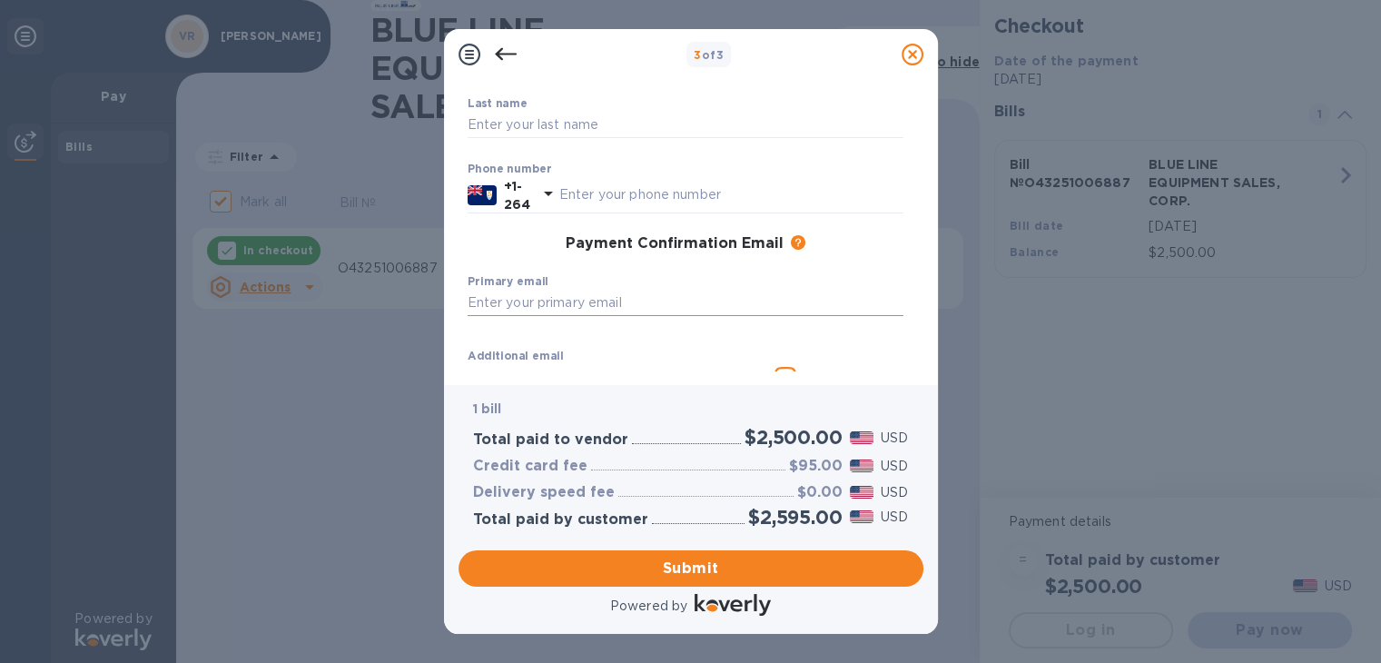
scroll to position [137, 0]
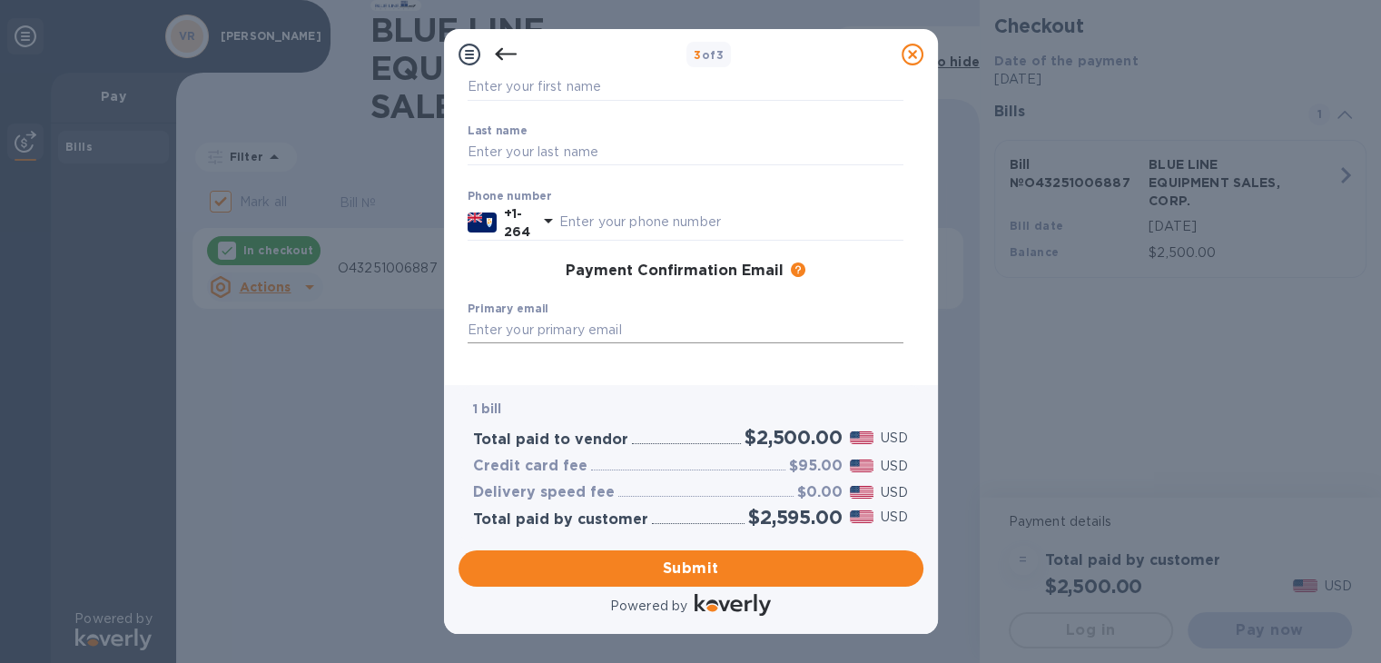
click at [564, 332] on input "text" at bounding box center [686, 330] width 436 height 27
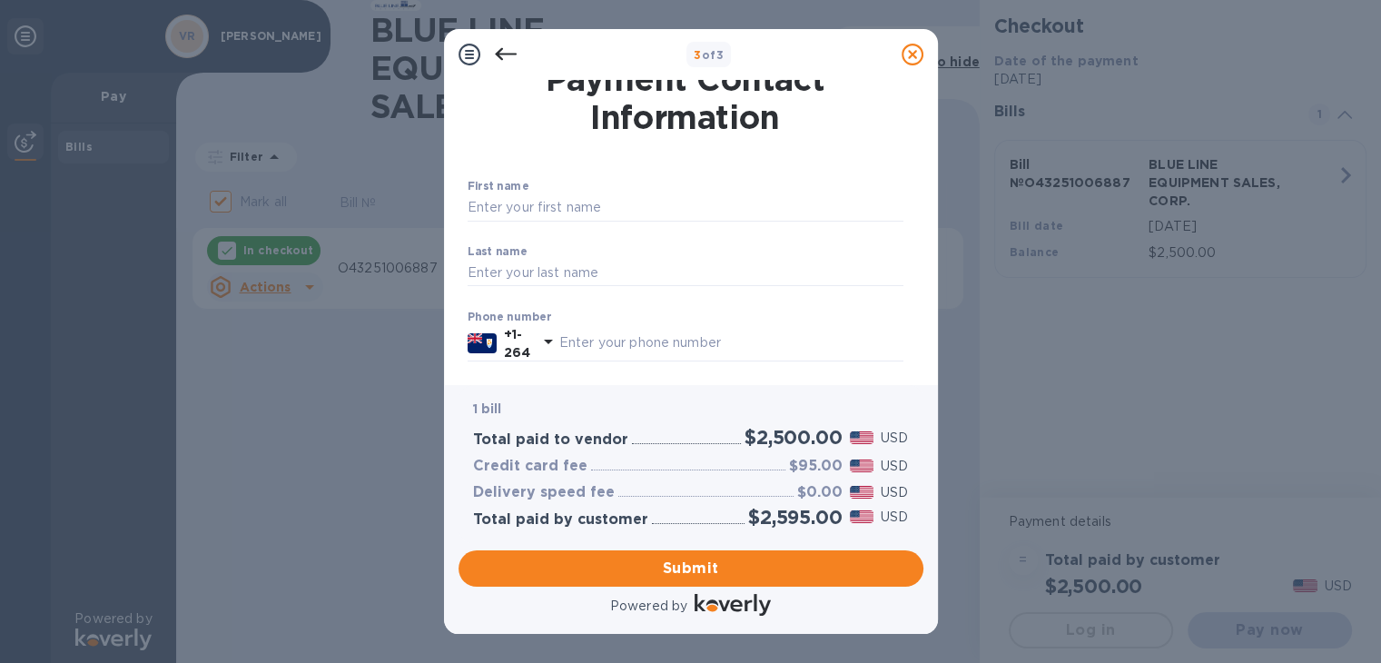
scroll to position [0, 0]
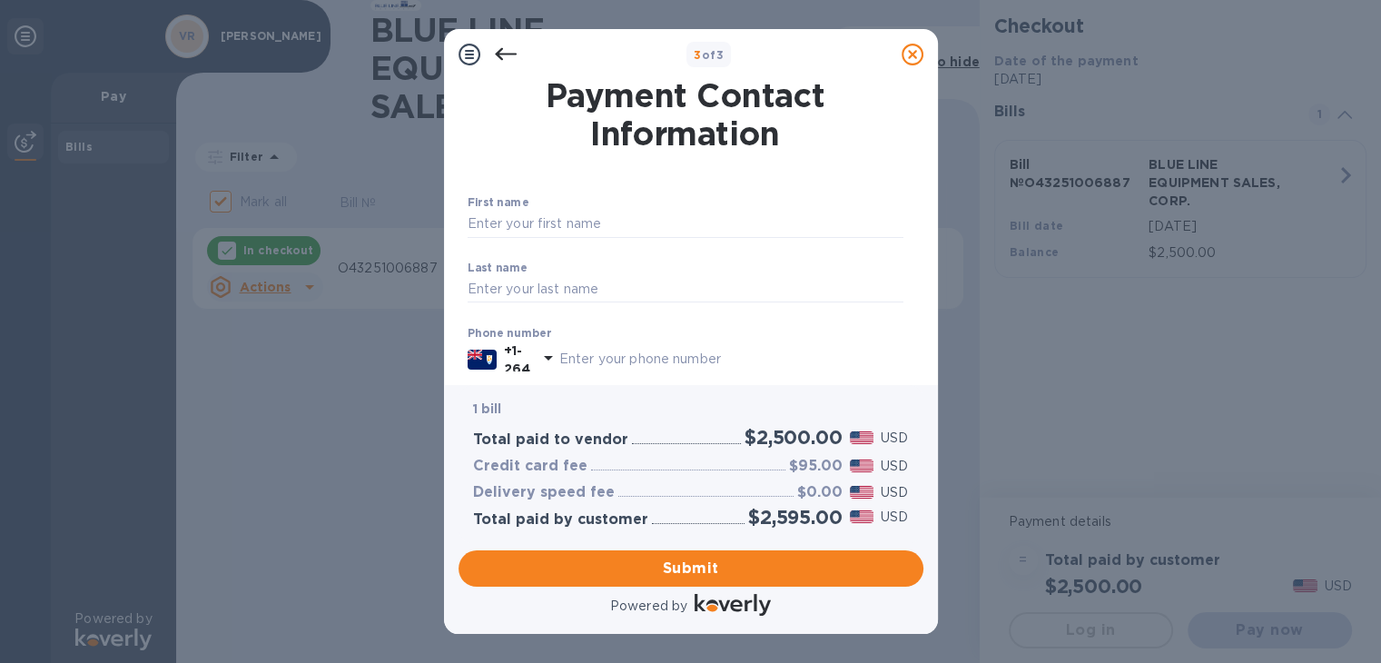
type input "[EMAIL_ADDRESS][DOMAIN_NAME]"
click at [651, 342] on div "First name ​ Last name ​ Phone number +1-264 Payment Confirmation Email The add…" at bounding box center [685, 404] width 450 height 431
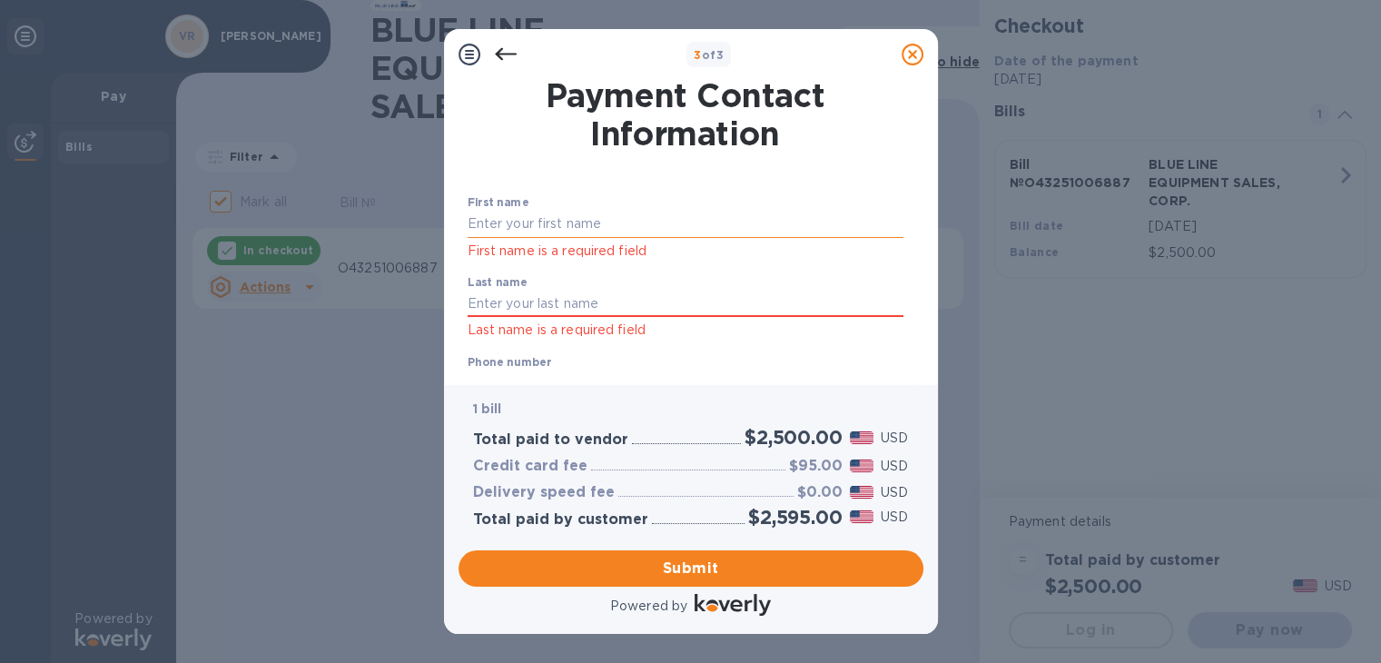
click at [598, 226] on input "text" at bounding box center [686, 224] width 436 height 27
type input "Veneshaw"
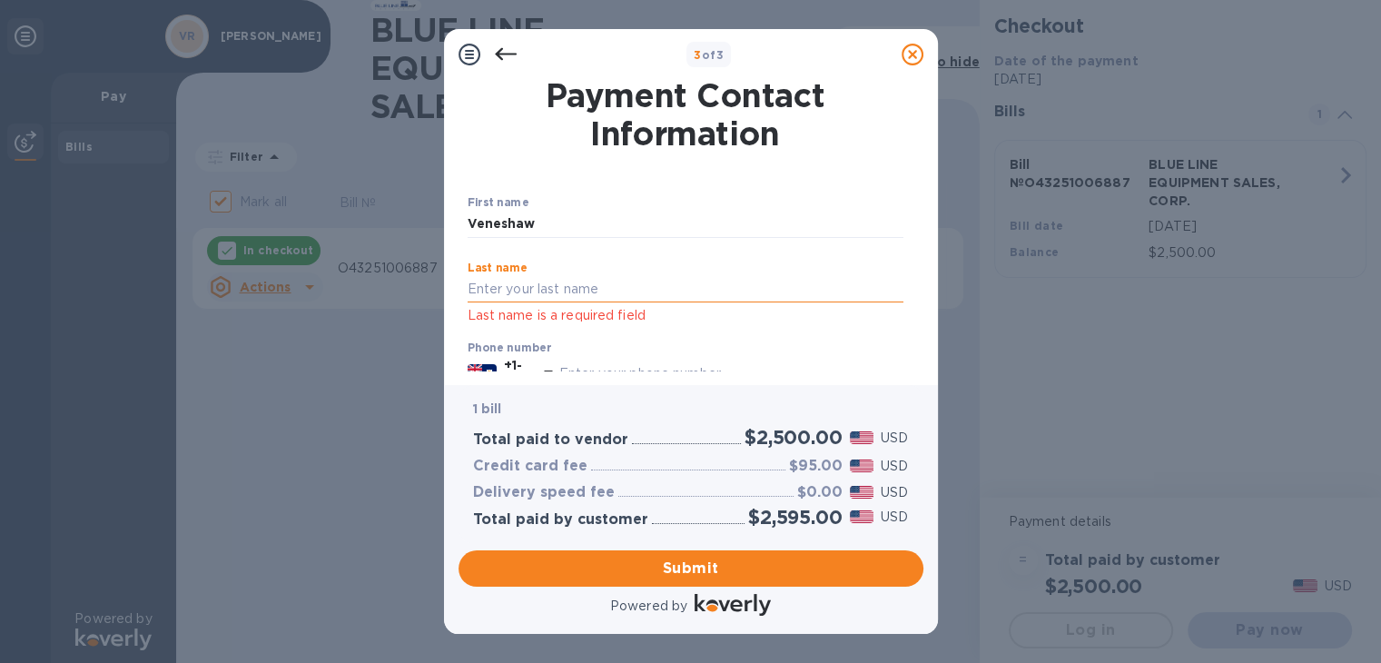
click at [603, 297] on input "text" at bounding box center [686, 289] width 436 height 27
type input "[PERSON_NAME]"
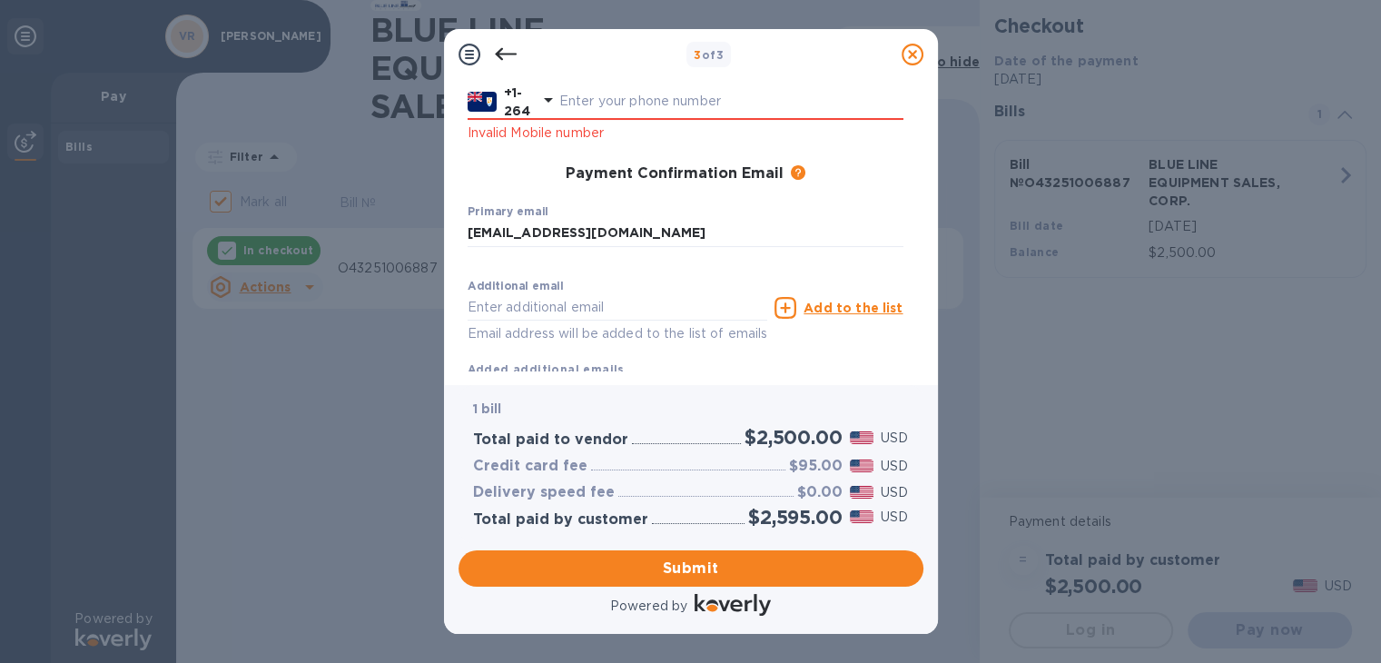
scroll to position [91, 0]
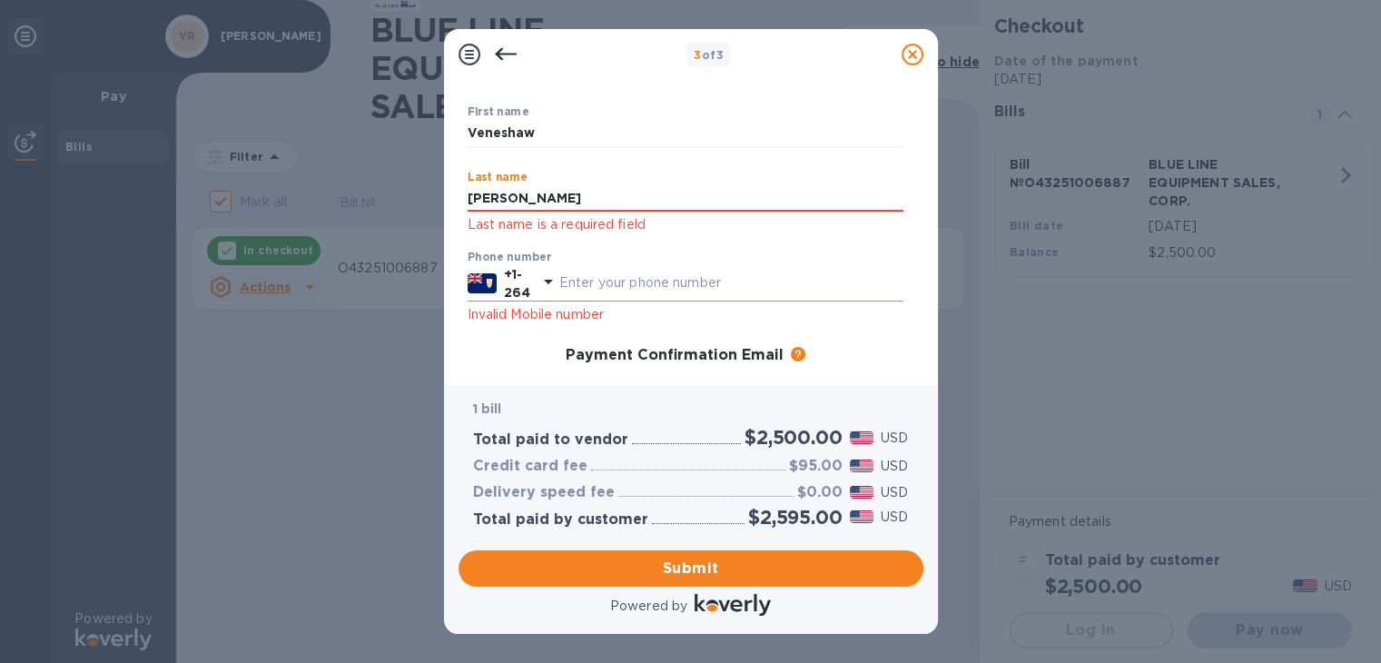
click at [591, 294] on div "Phone number +1-264 Invalid Mobile number" at bounding box center [686, 288] width 436 height 74
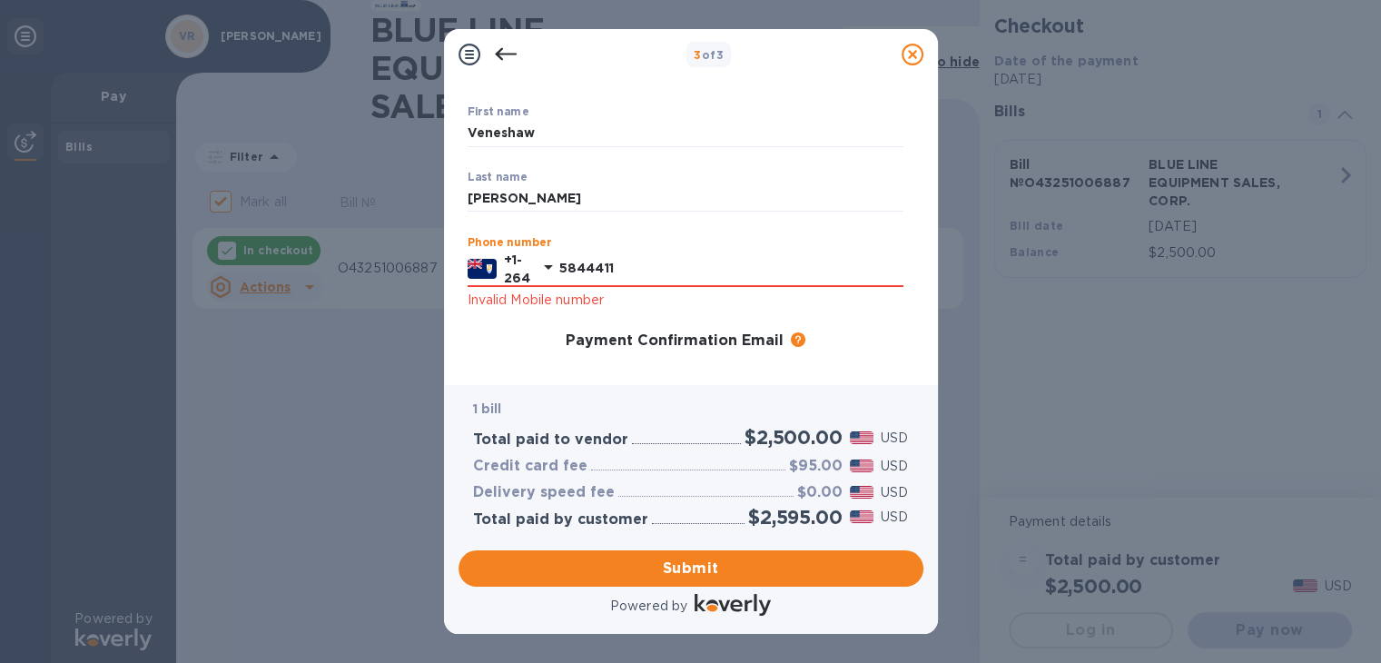
scroll to position [182, 0]
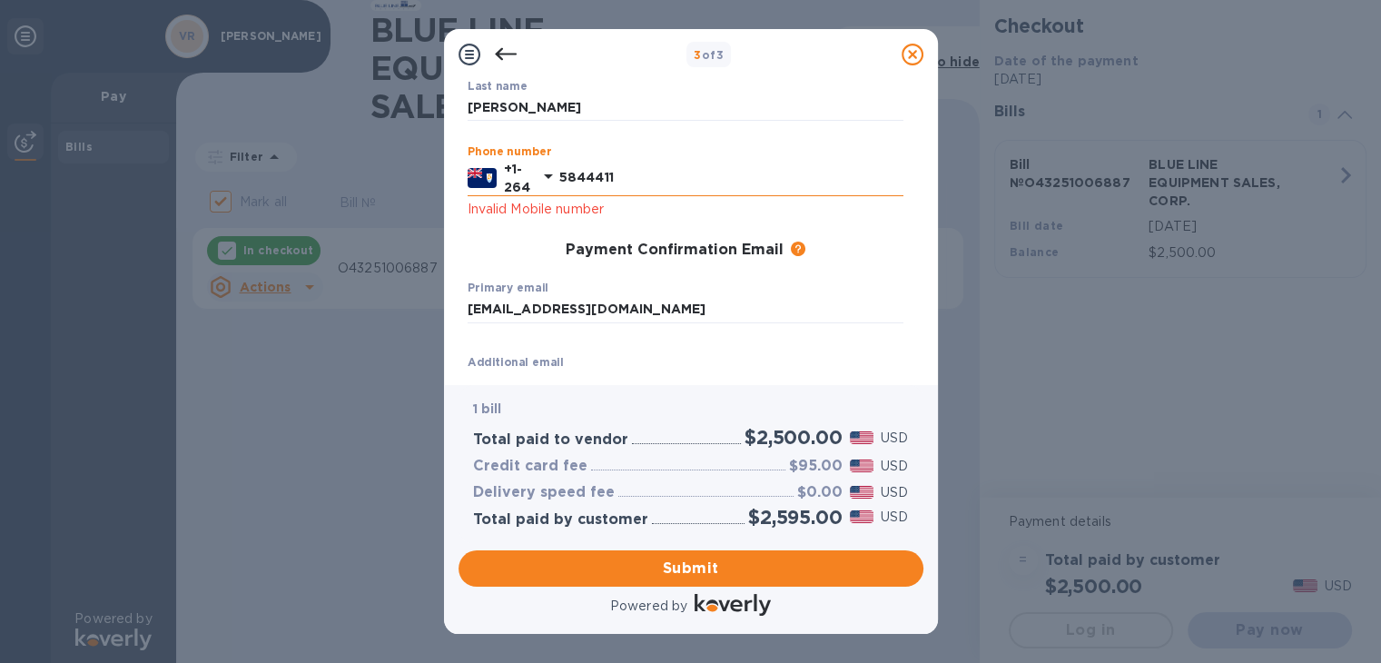
click at [650, 164] on input "5844411" at bounding box center [731, 177] width 344 height 27
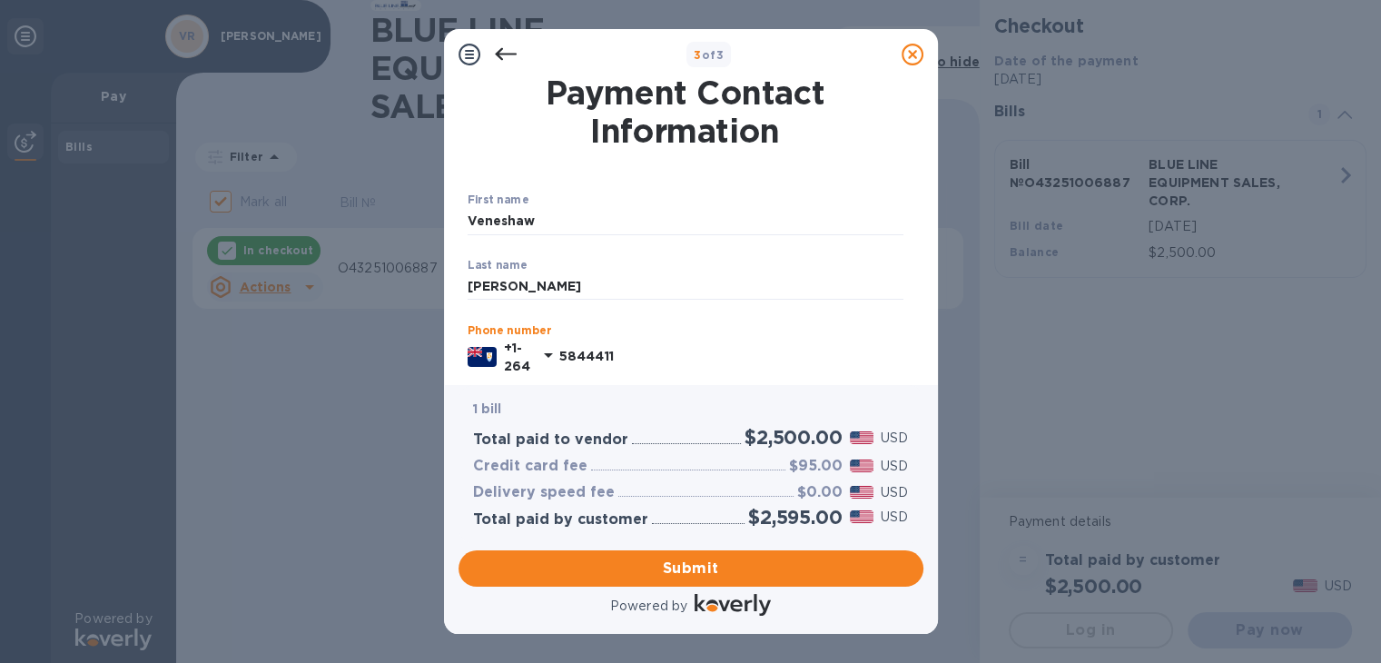
scroll to position [0, 0]
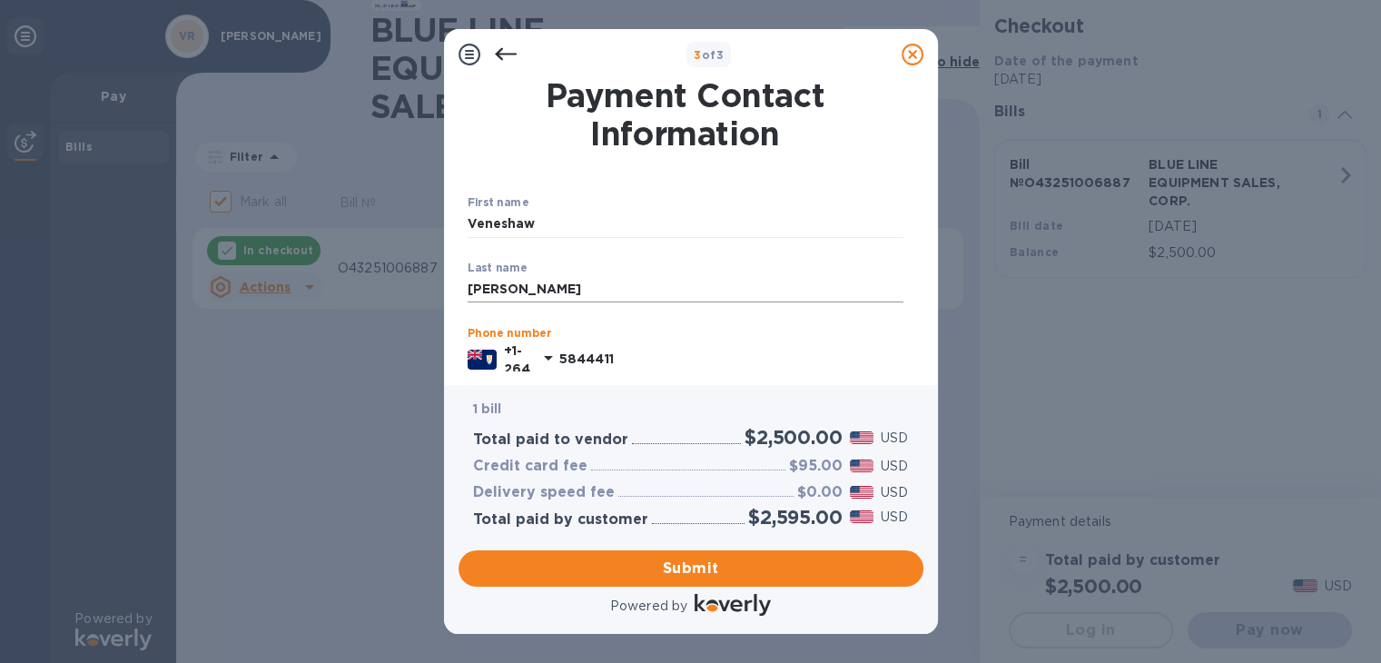
type input "5844411"
click at [587, 280] on input "[PERSON_NAME]" at bounding box center [686, 289] width 436 height 27
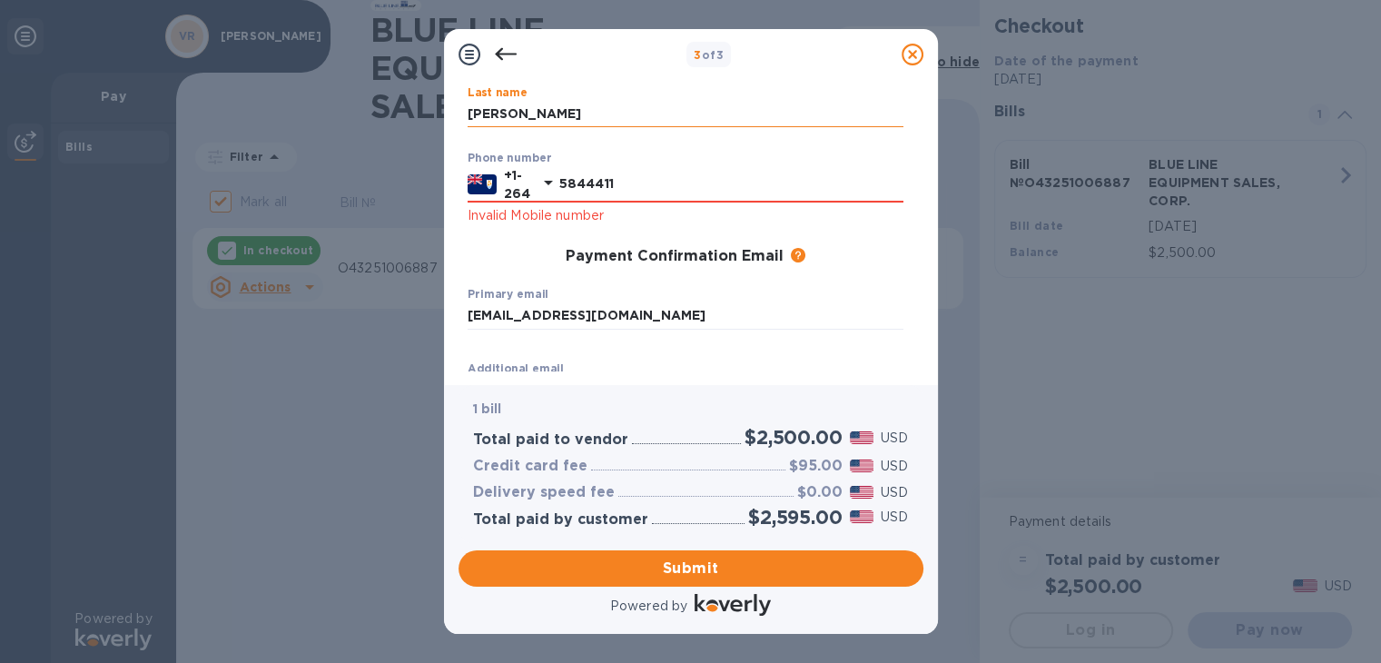
scroll to position [182, 0]
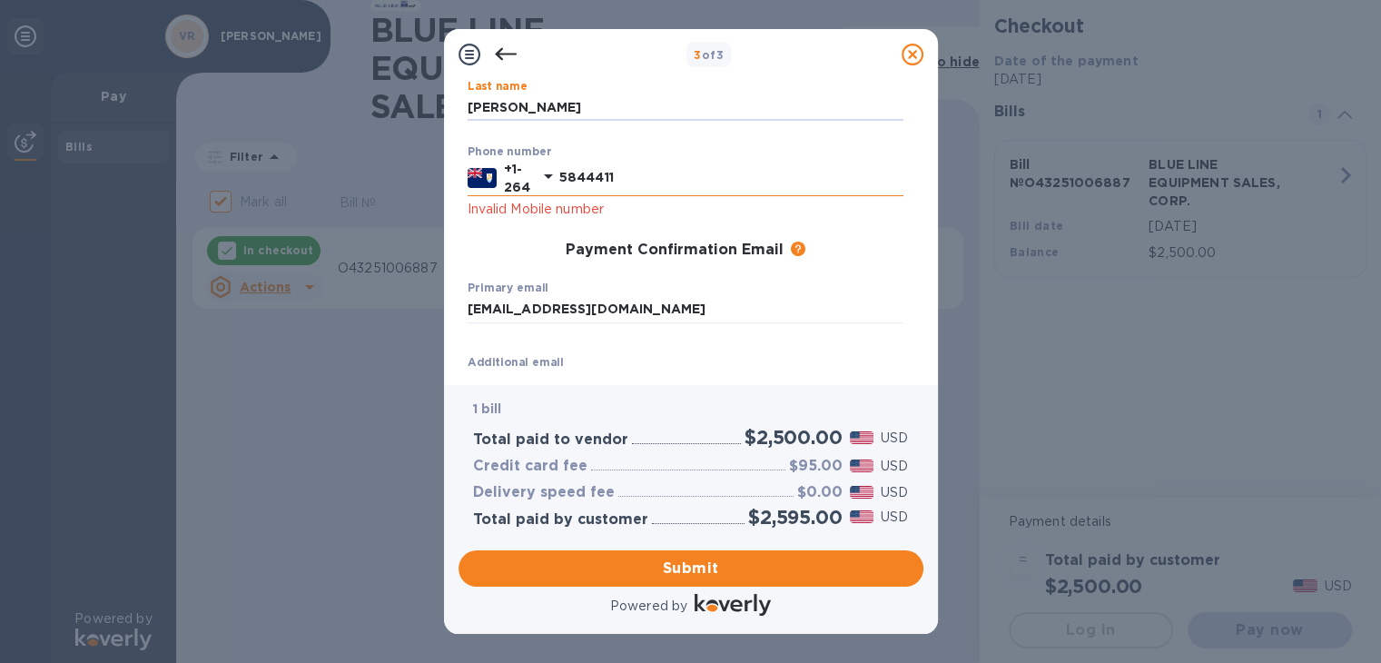
click at [584, 179] on input "5844411" at bounding box center [731, 177] width 344 height 27
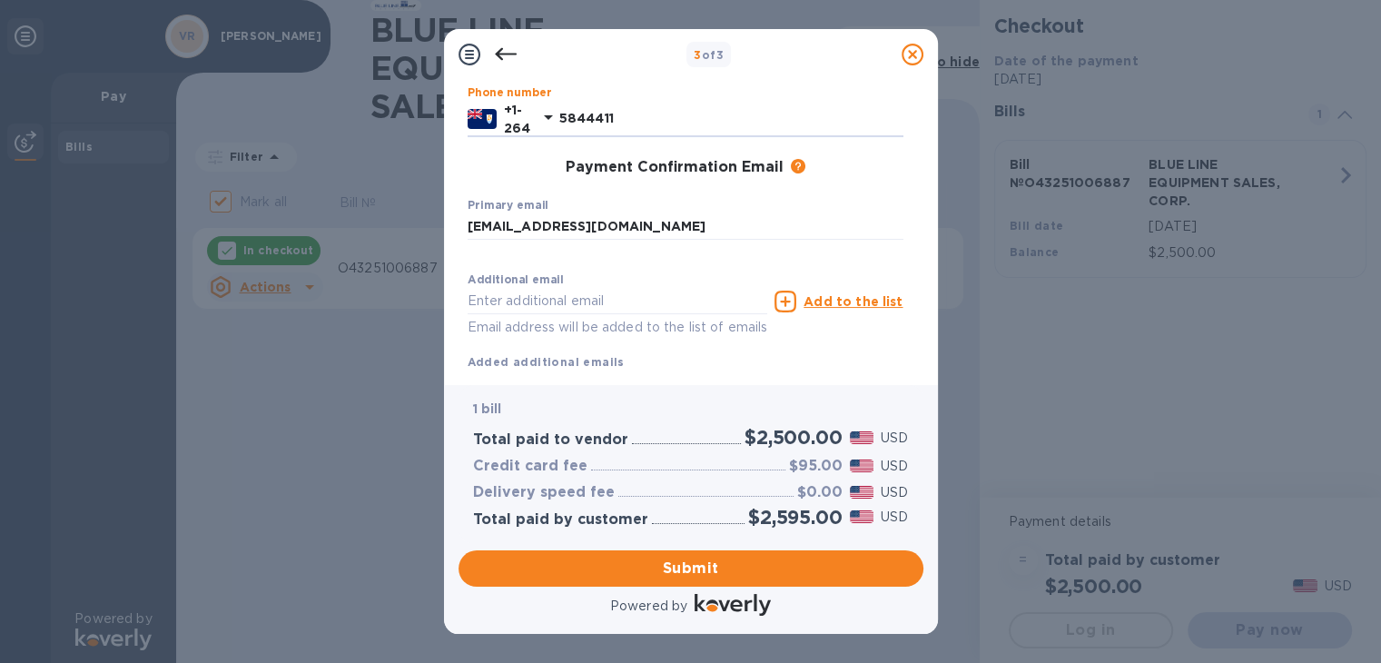
scroll to position [272, 0]
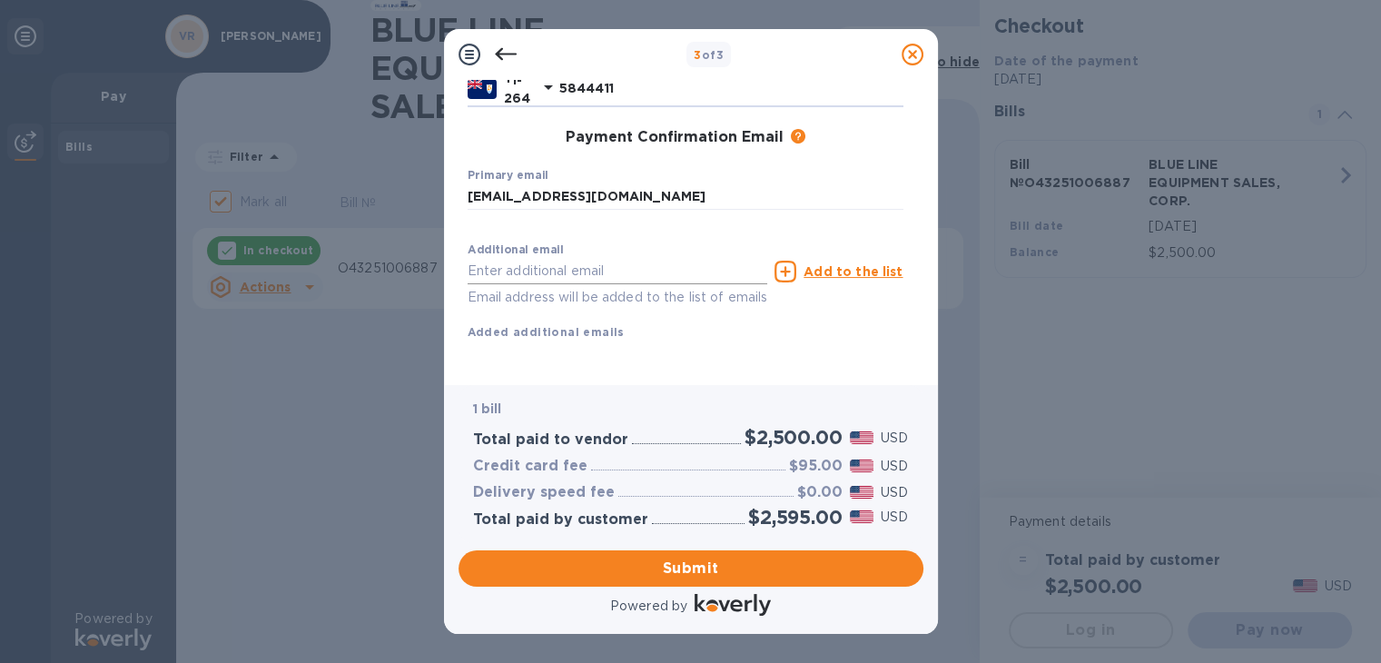
click at [562, 273] on input "text" at bounding box center [618, 271] width 301 height 27
type input "[EMAIL_ADDRESS][PERSON_NAME][DOMAIN_NAME]"
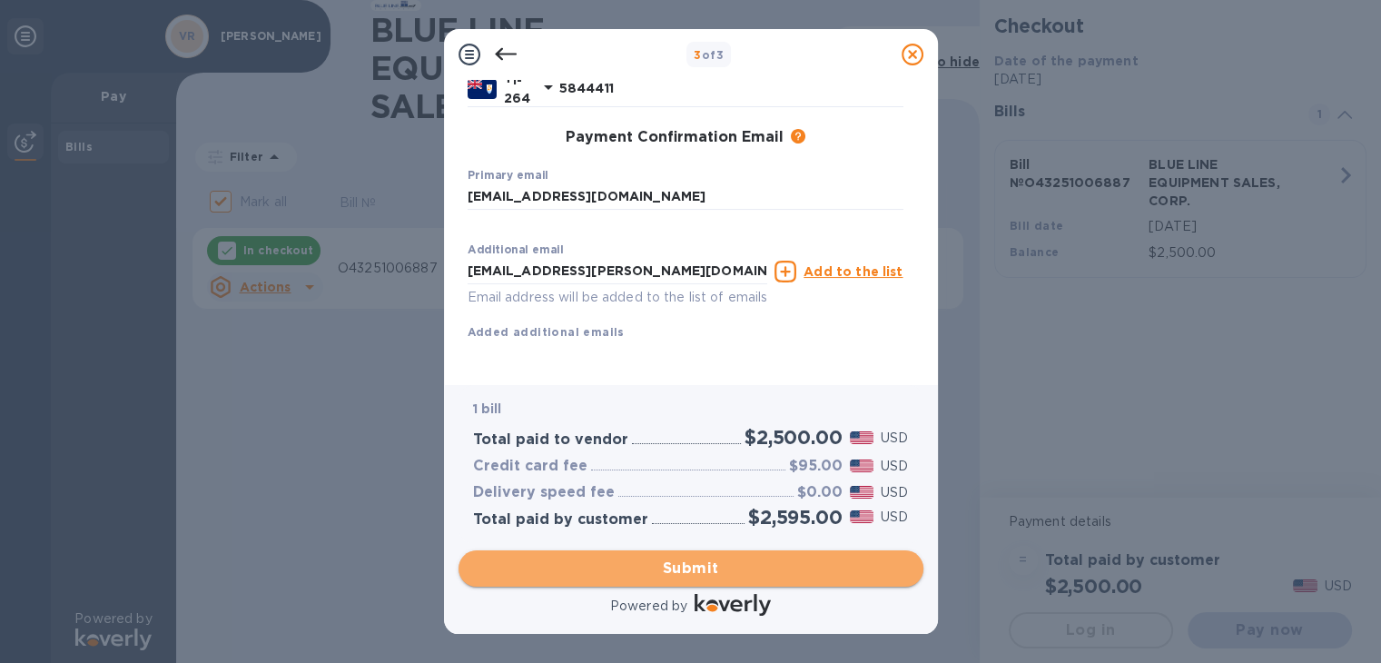
click at [556, 568] on span "Submit" at bounding box center [691, 569] width 436 height 22
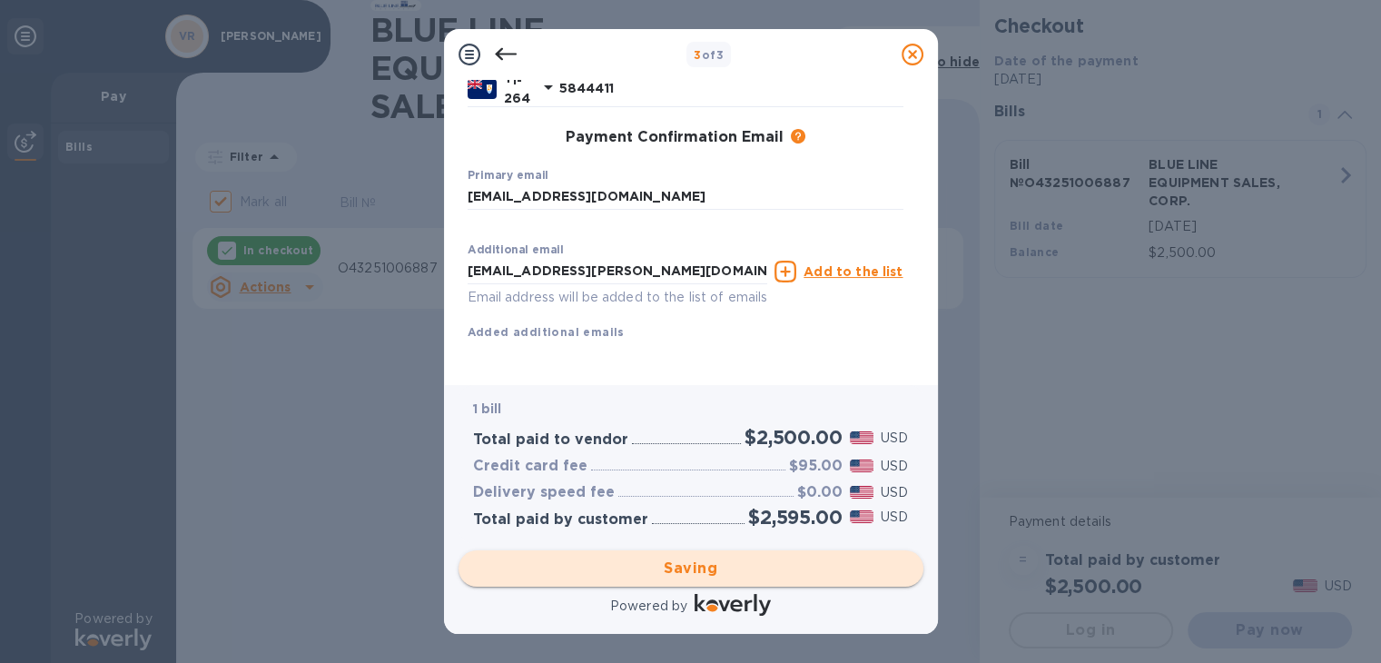
checkbox input "false"
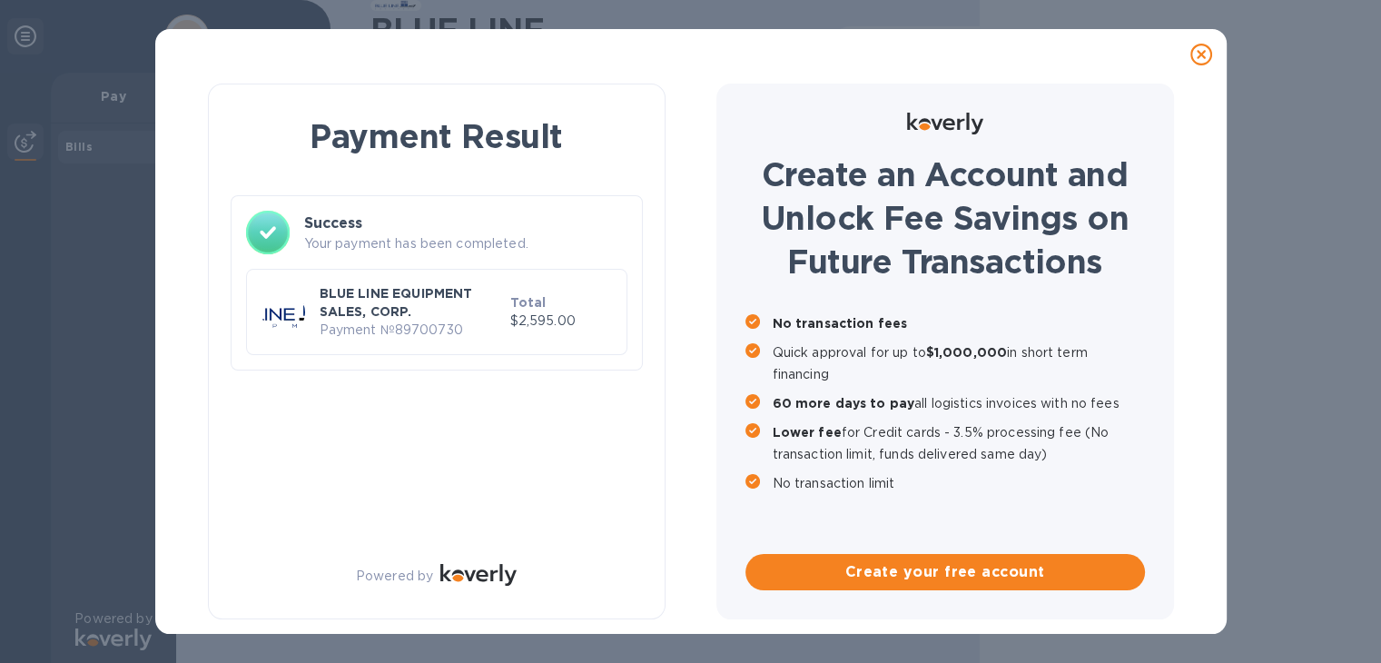
click at [1199, 38] on div at bounding box center [1201, 54] width 36 height 36
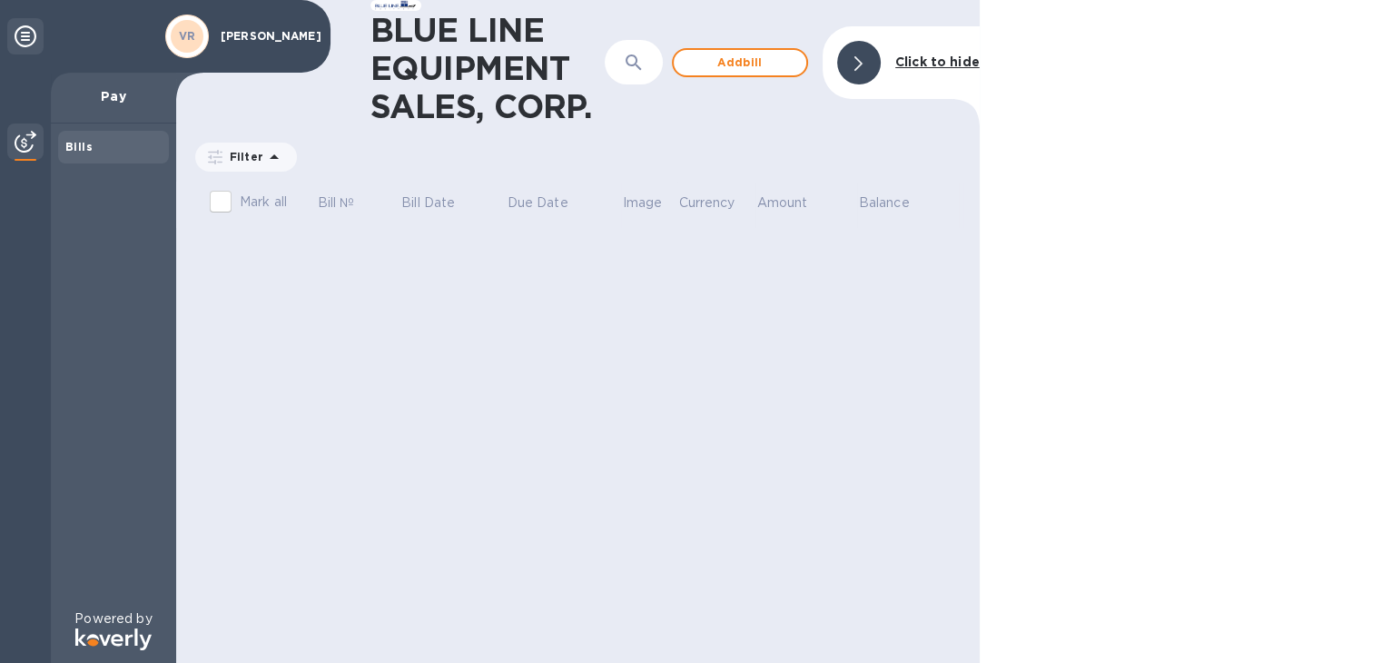
click at [29, 31] on icon at bounding box center [26, 36] width 22 height 22
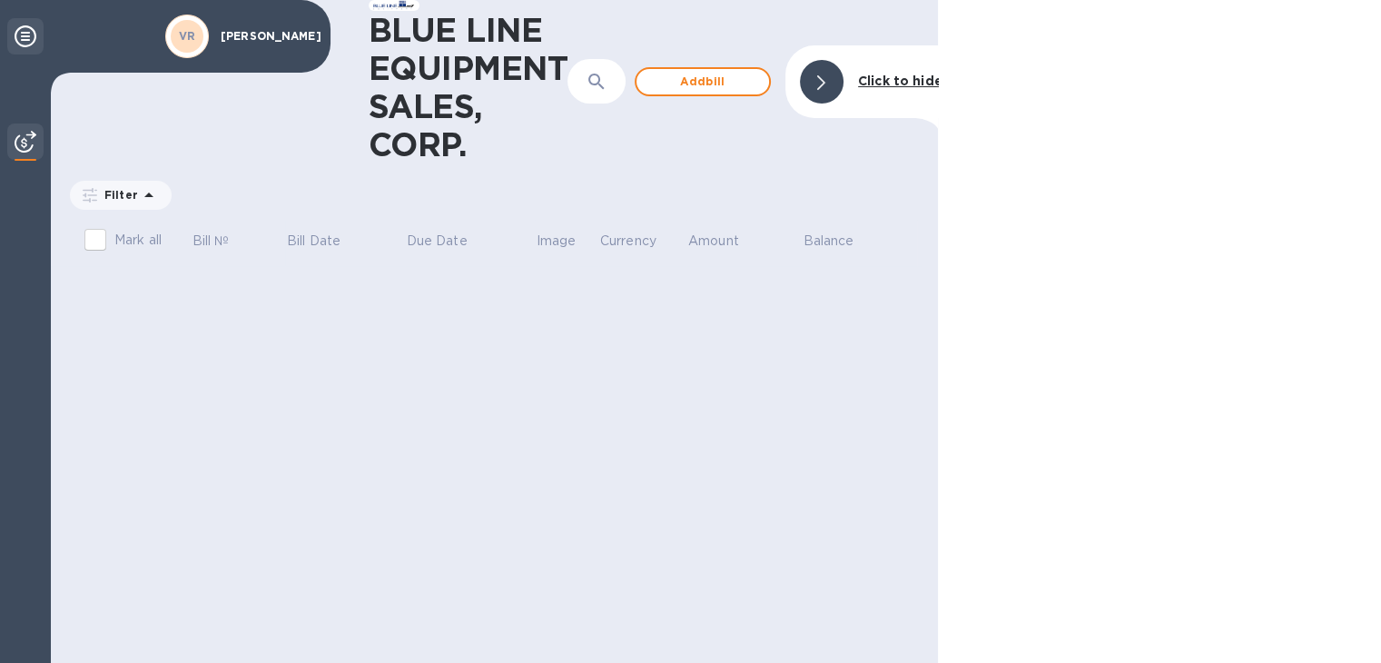
click at [29, 31] on icon at bounding box center [26, 36] width 22 height 22
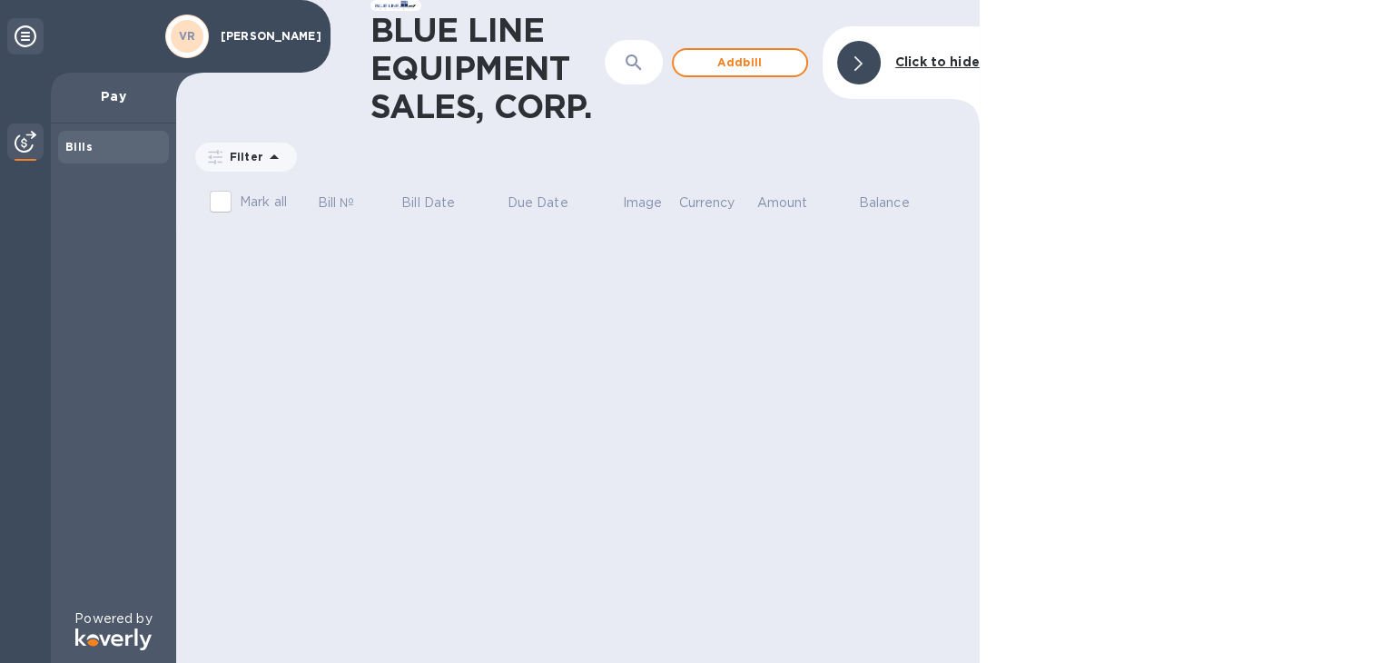
click at [865, 54] on div at bounding box center [859, 63] width 44 height 44
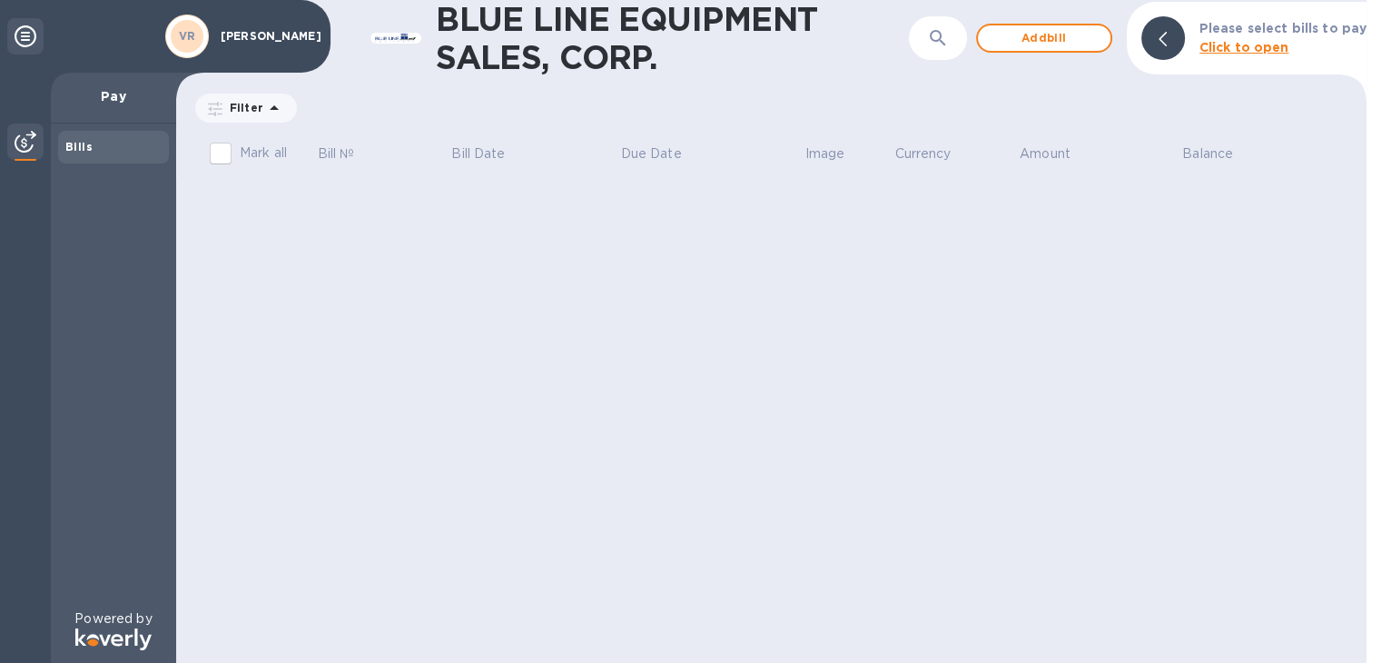
click at [1167, 30] on span at bounding box center [1163, 38] width 8 height 17
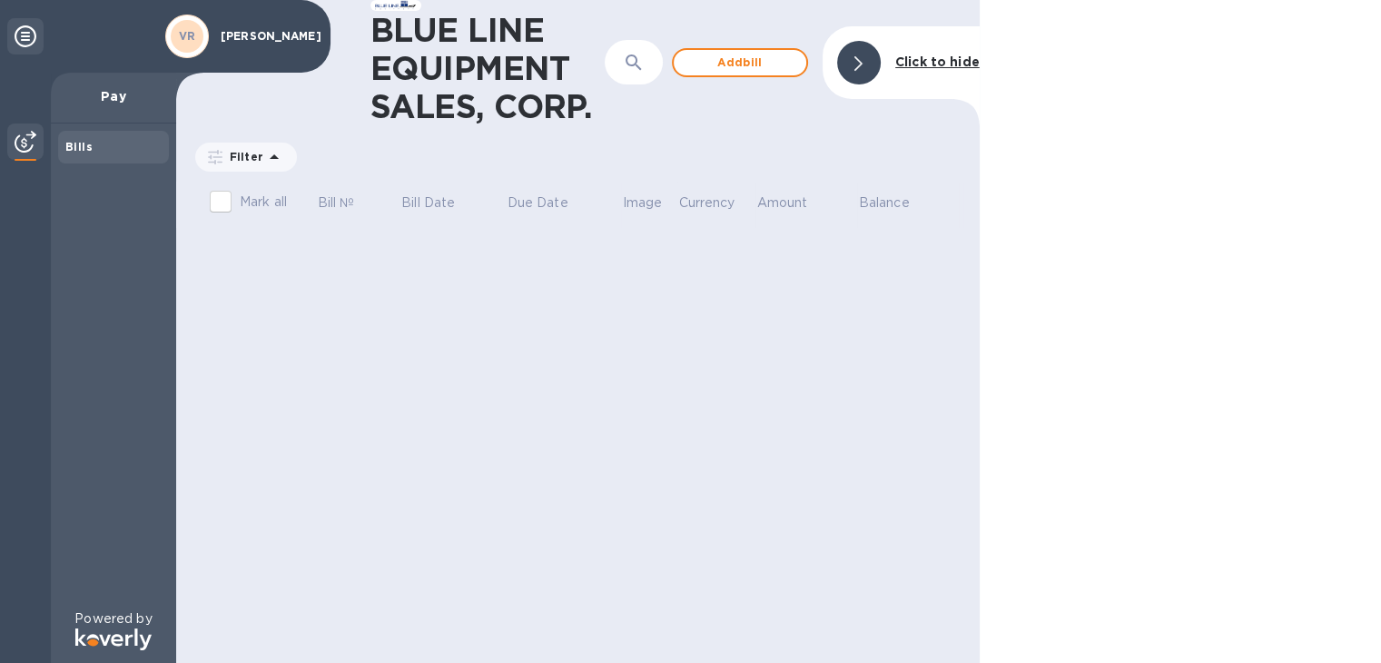
click at [286, 34] on p "[PERSON_NAME]" at bounding box center [266, 36] width 91 height 13
click at [218, 17] on div "VR [PERSON_NAME]" at bounding box center [241, 36] width 158 height 51
click at [196, 35] on div "VR" at bounding box center [187, 36] width 33 height 33
click at [73, 140] on b "Bills" at bounding box center [78, 147] width 27 height 14
click at [15, 138] on img at bounding box center [26, 142] width 22 height 22
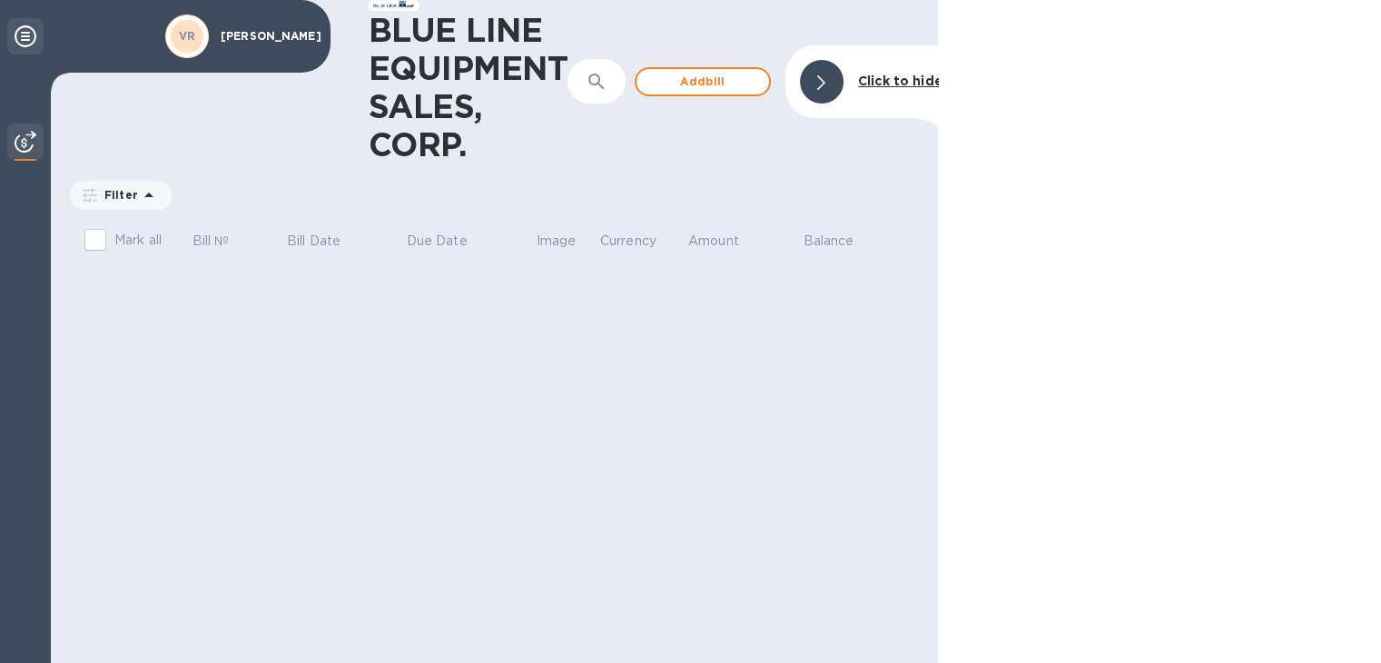
click at [24, 28] on icon at bounding box center [26, 36] width 22 height 22
